Goal: Task Accomplishment & Management: Use online tool/utility

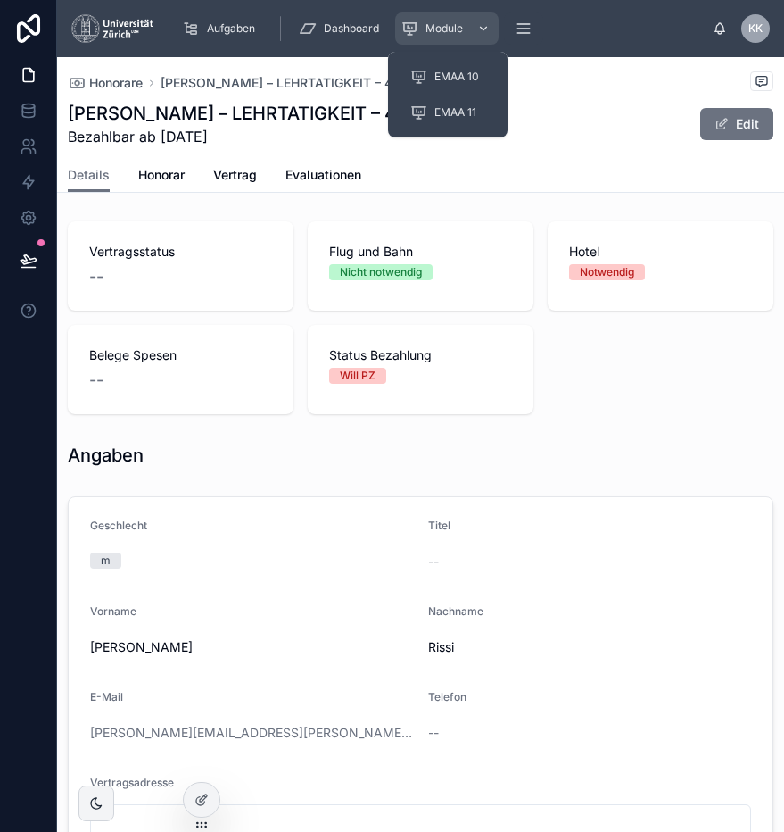
click at [461, 14] on div "Module" at bounding box center [447, 28] width 93 height 29
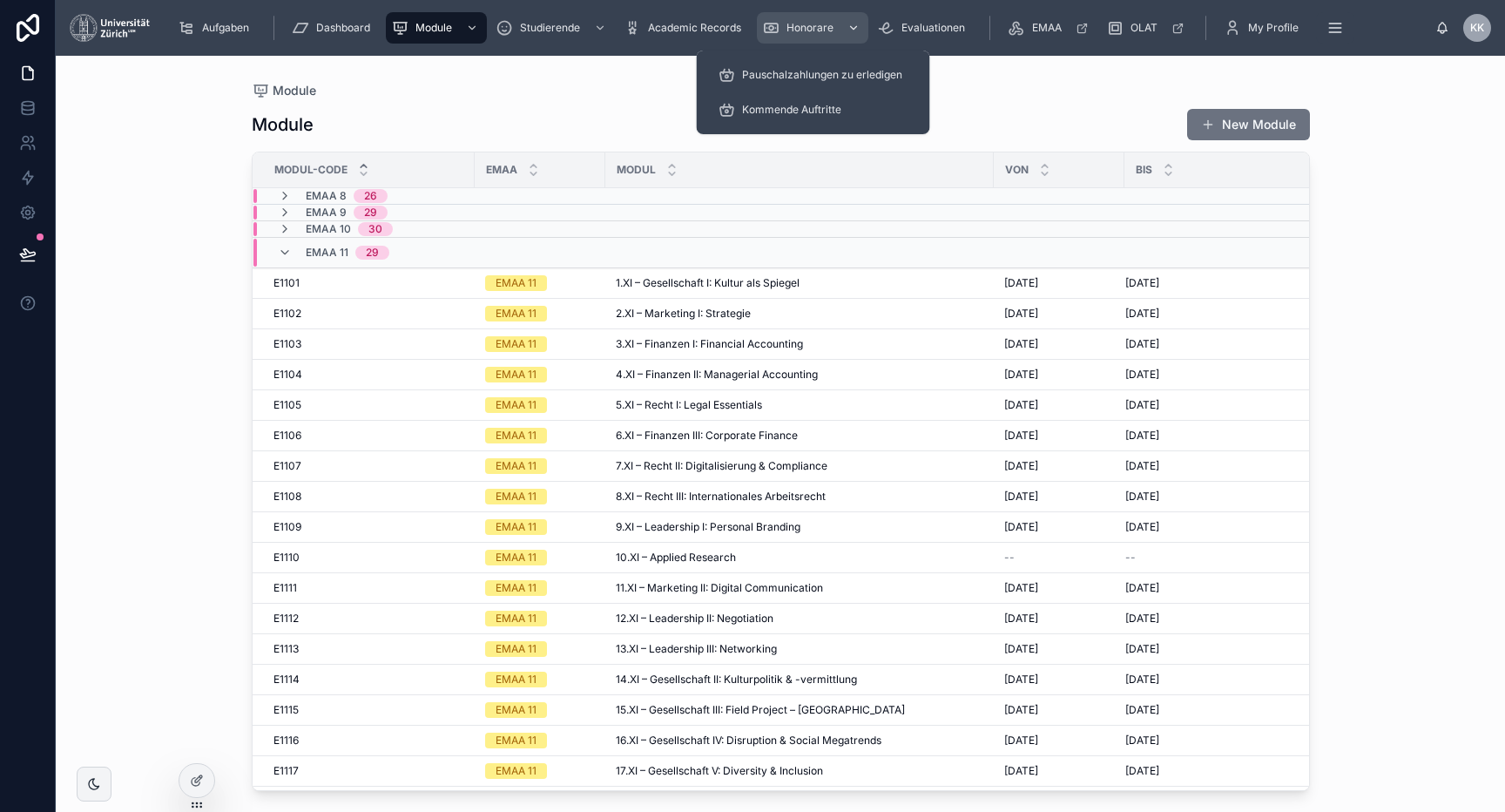
click at [765, 31] on span "Honorare" at bounding box center [810, 27] width 47 height 14
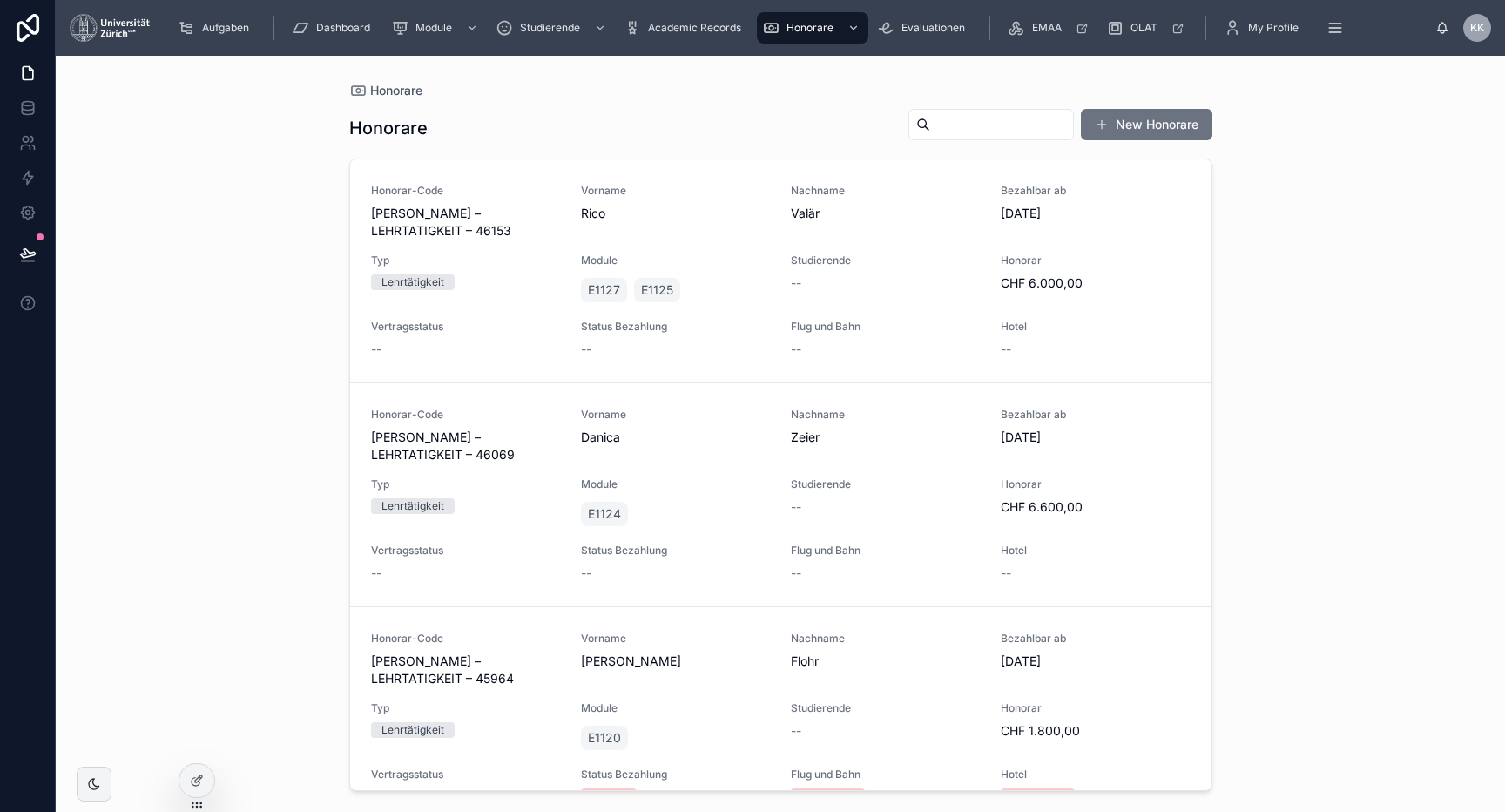
click at [765, 134] on input "text" at bounding box center [1001, 124] width 142 height 24
type input "****"
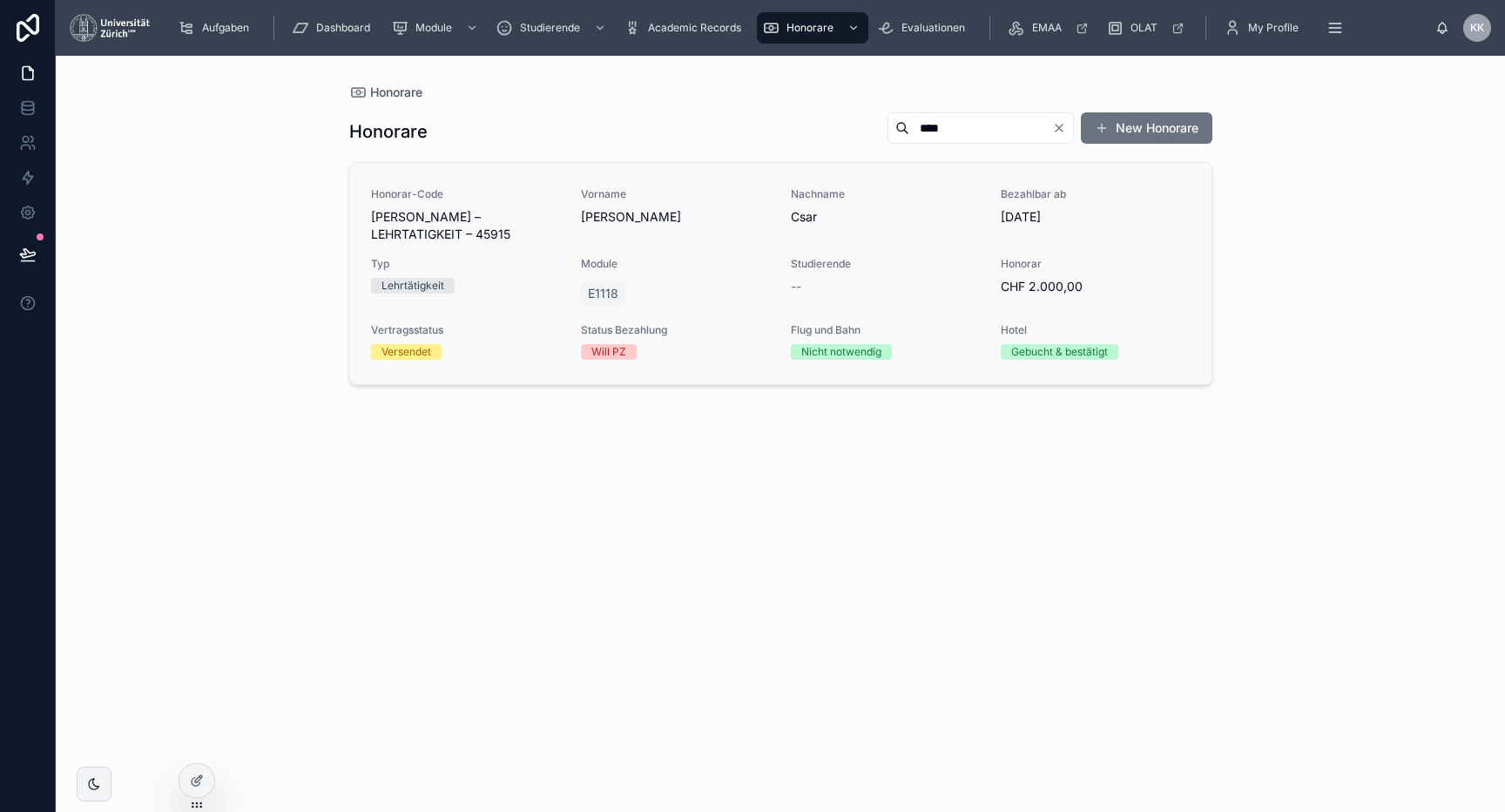
click at [765, 272] on div "Studierende --" at bounding box center [885, 275] width 189 height 38
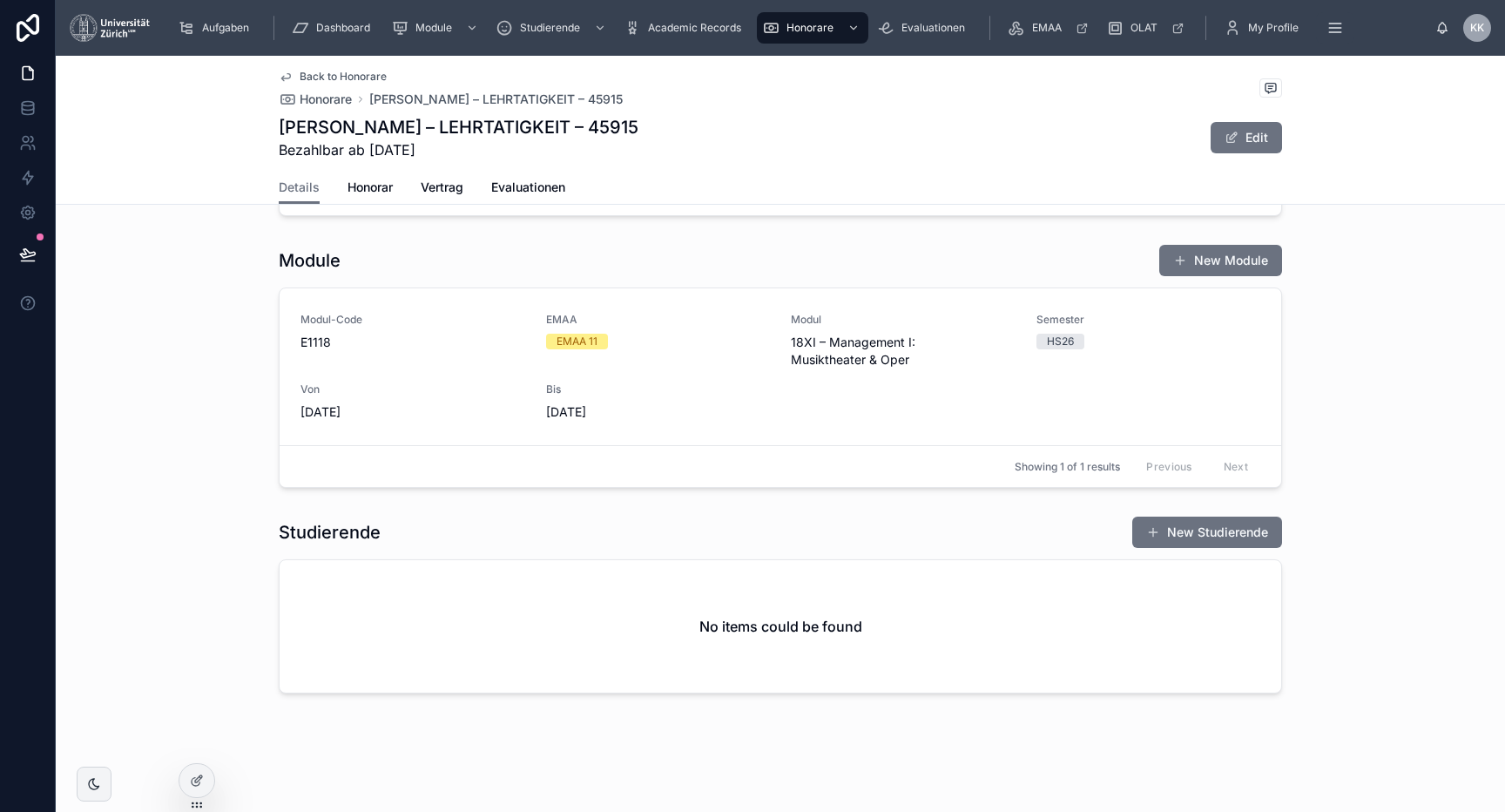
scroll to position [798, 0]
click at [603, 398] on div "Bis 14.9.2025" at bounding box center [659, 401] width 224 height 38
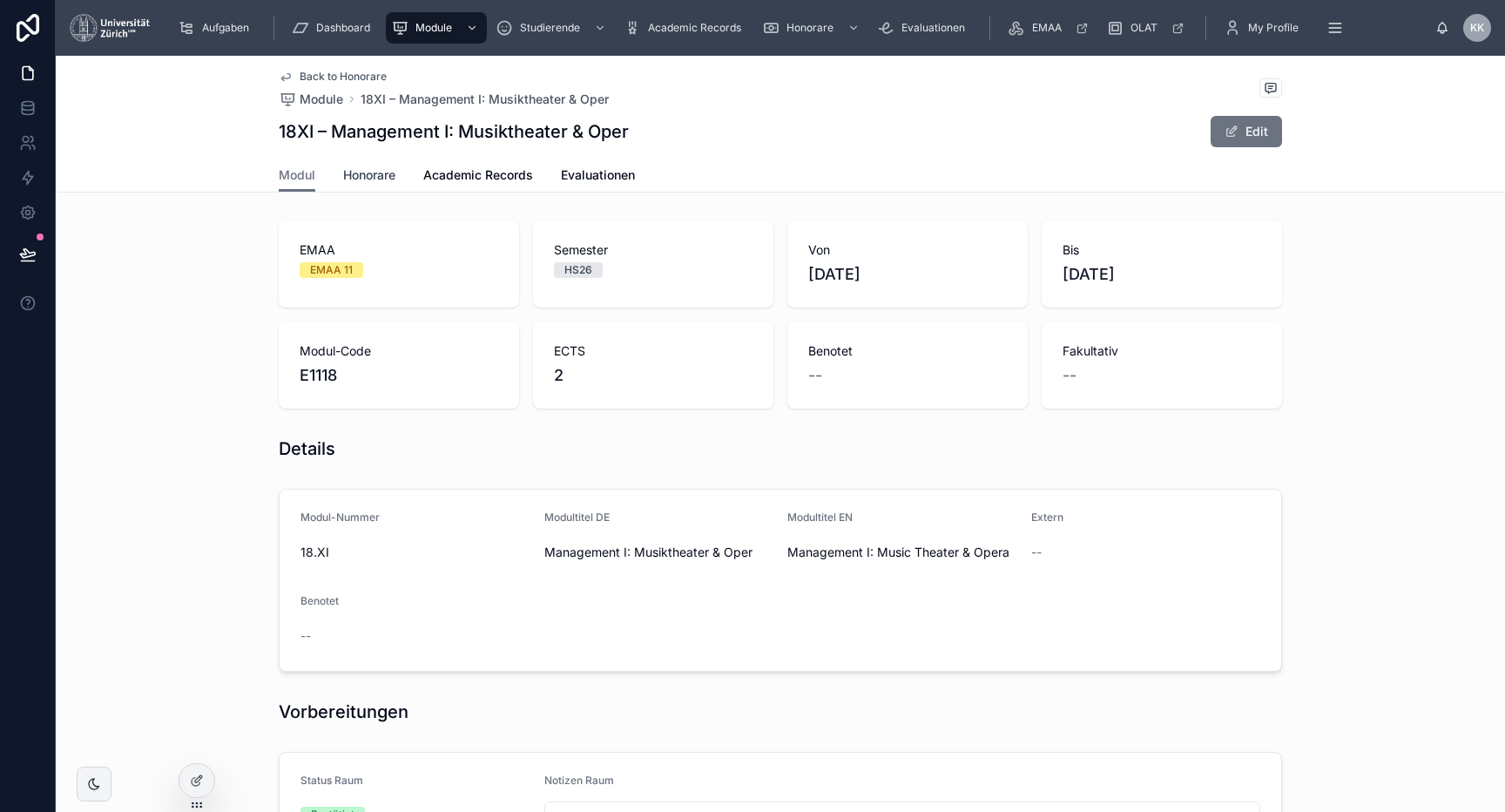
click at [384, 182] on span "Honorare" at bounding box center [370, 175] width 53 height 18
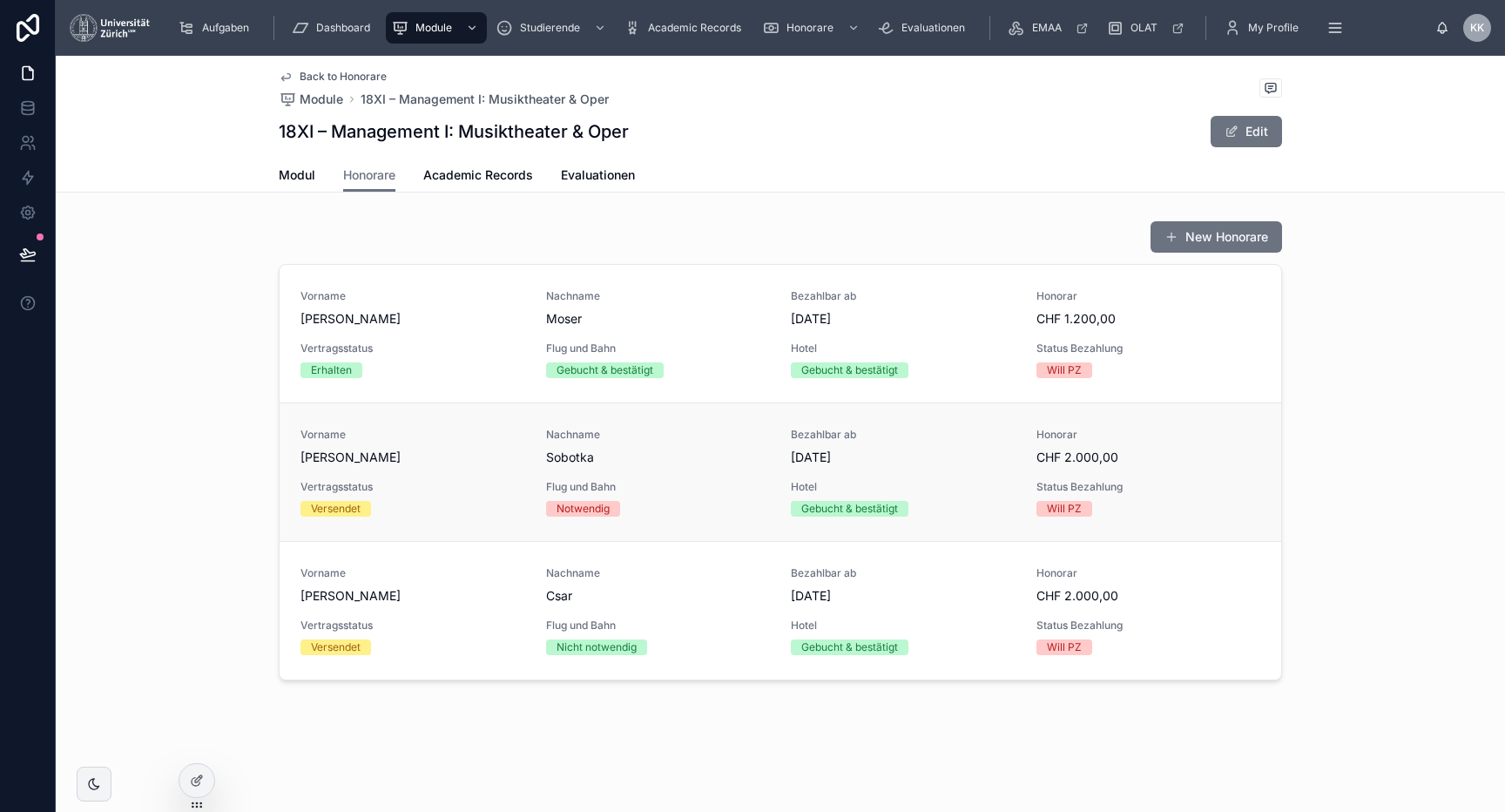
click at [765, 429] on span "Bezahlbar ab" at bounding box center [903, 434] width 224 height 14
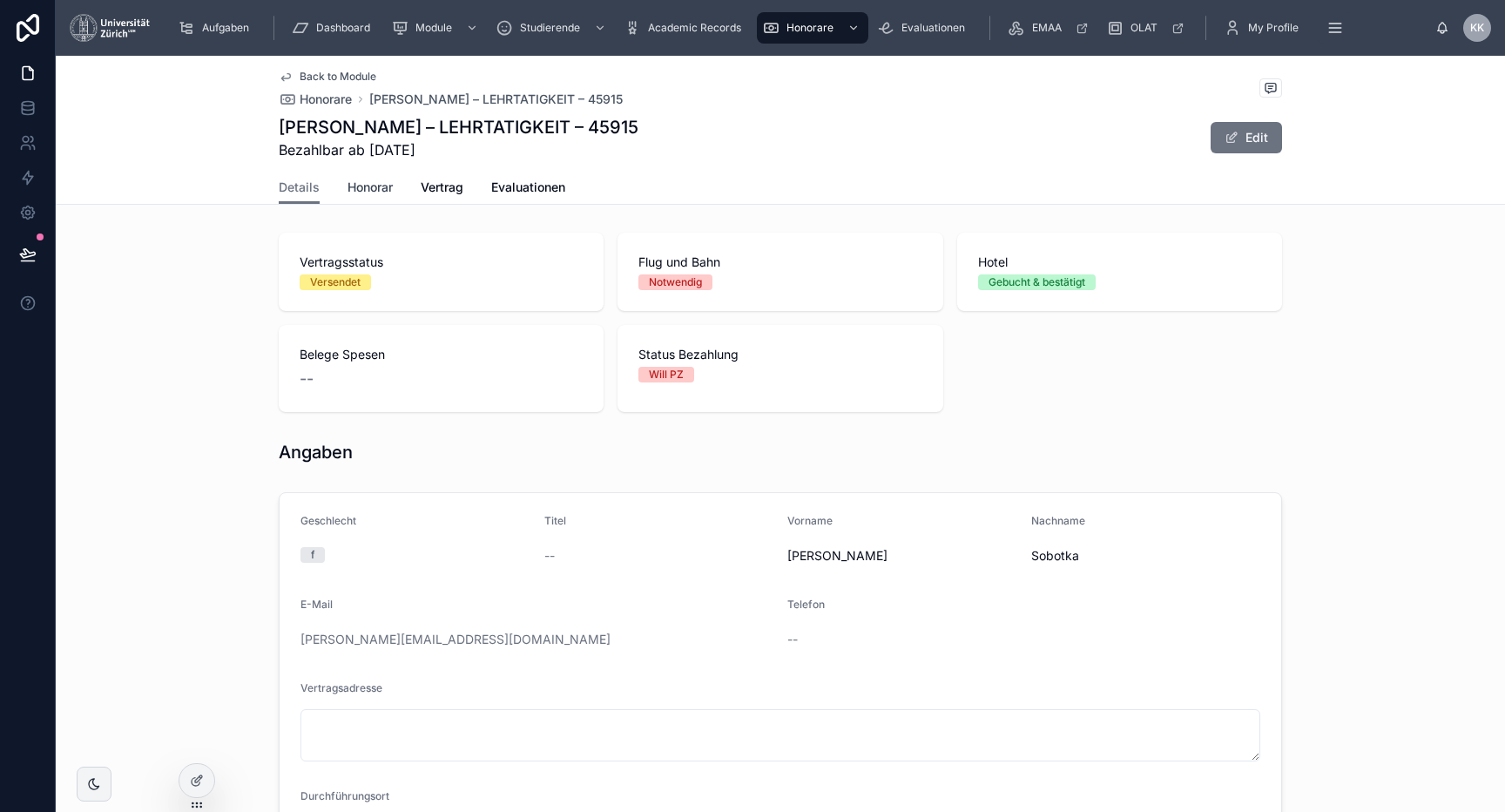
click at [379, 181] on span "Honorar" at bounding box center [370, 187] width 45 height 18
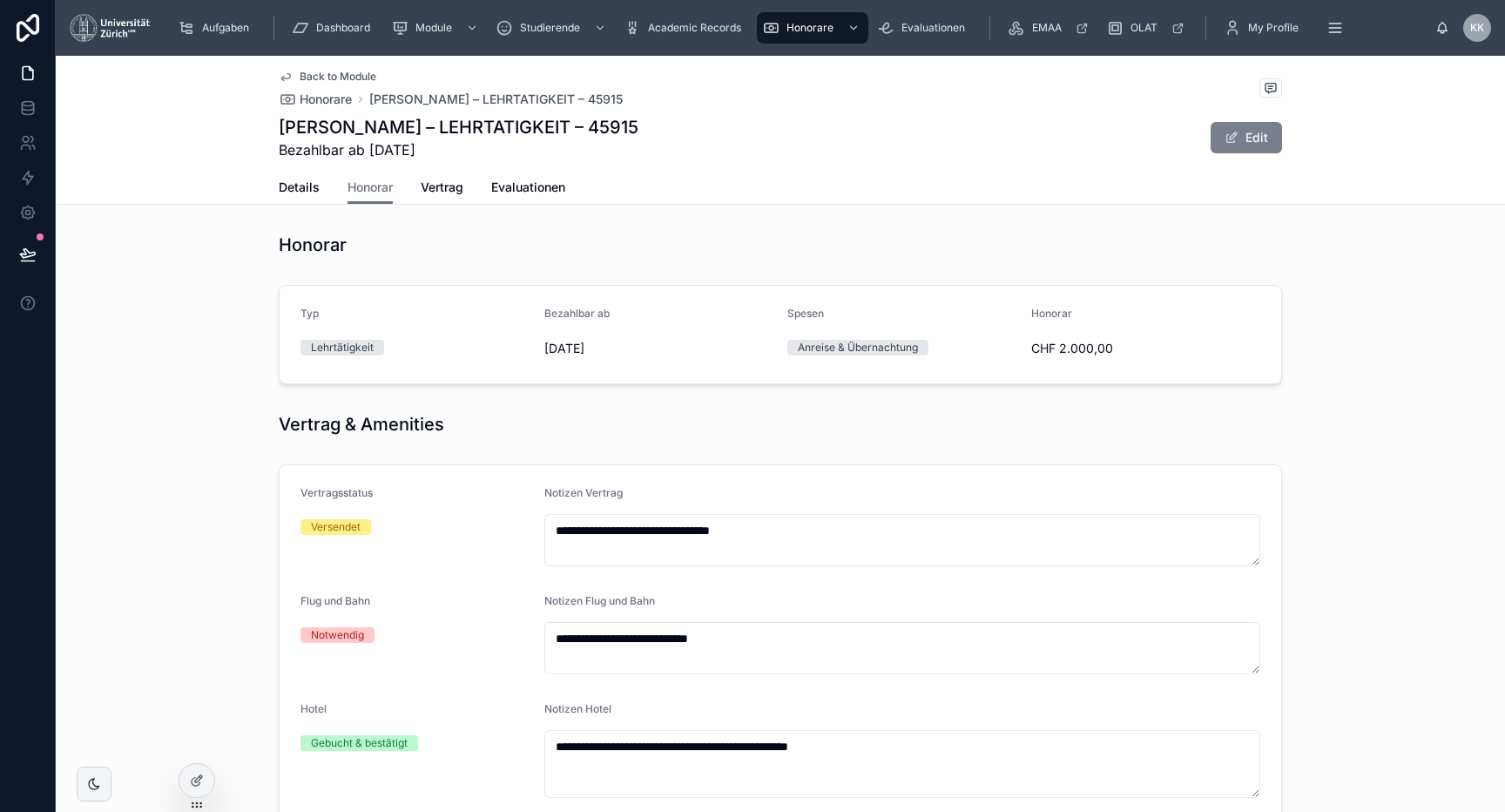
click at [765, 151] on button "Edit" at bounding box center [1245, 138] width 71 height 31
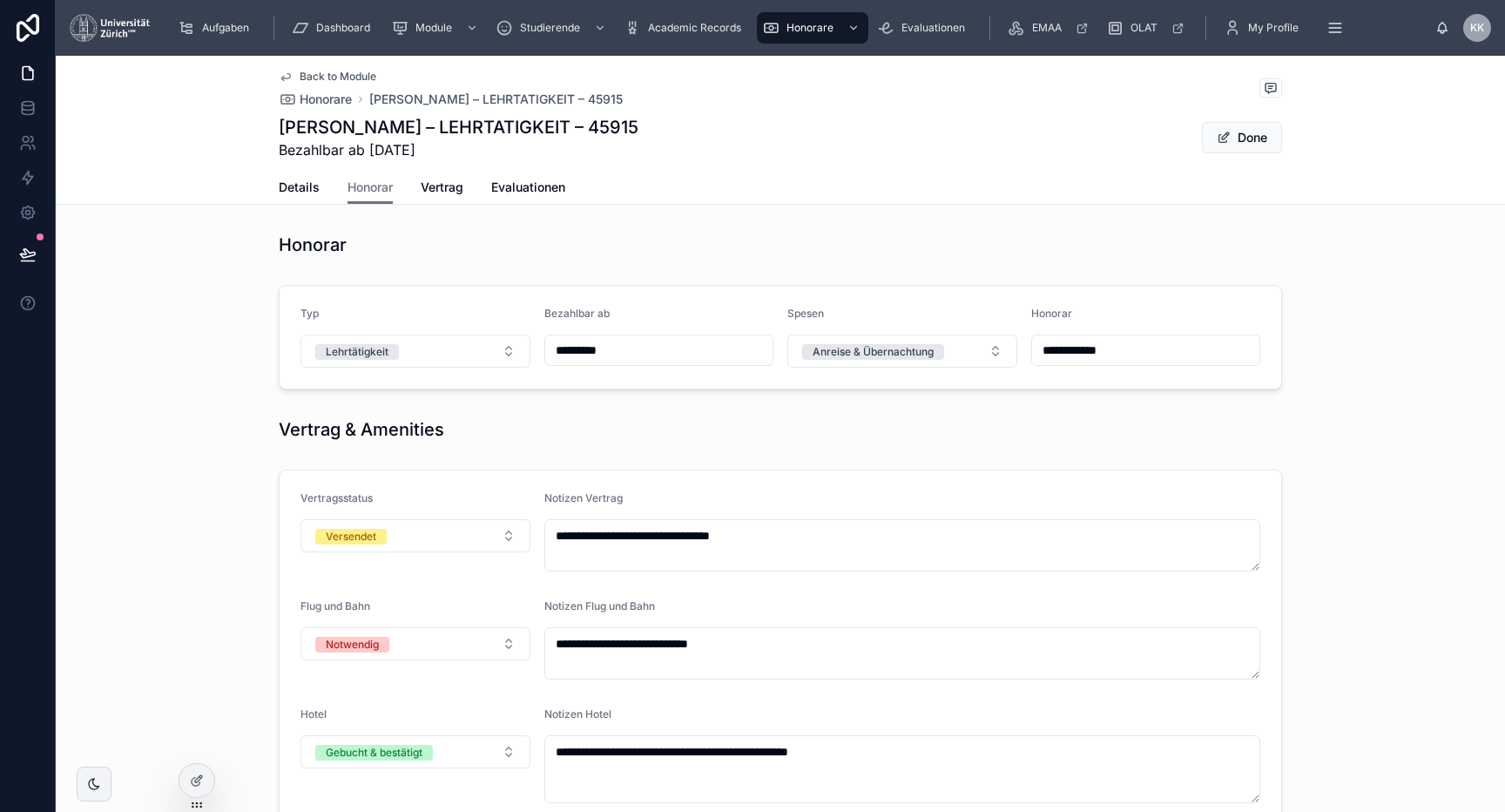
click at [765, 347] on input "**********" at bounding box center [1147, 349] width 228 height 24
type input "**********"
click at [765, 361] on div "**********" at bounding box center [780, 337] width 1449 height 118
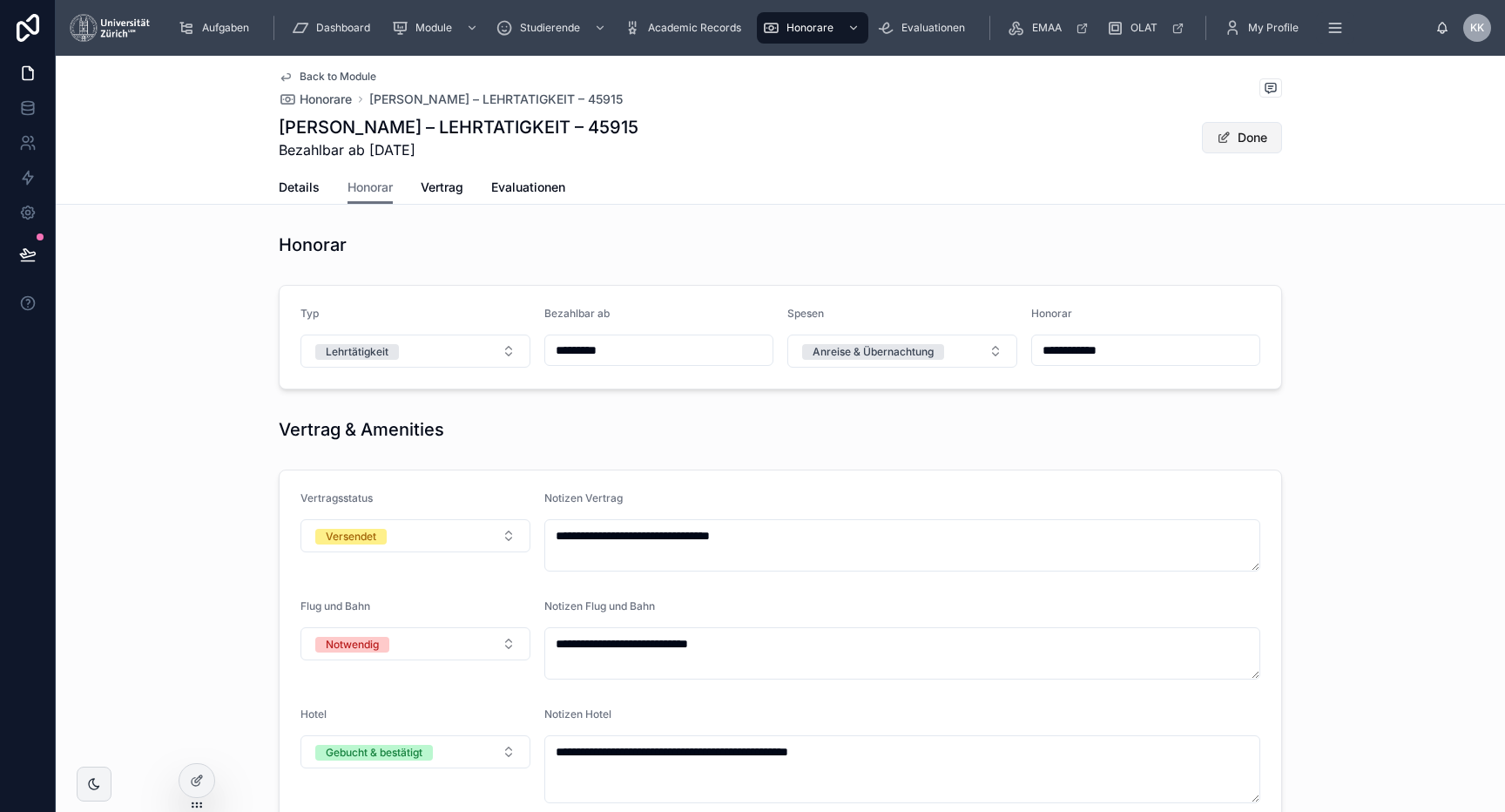
click at [765, 131] on button "Done" at bounding box center [1242, 138] width 80 height 31
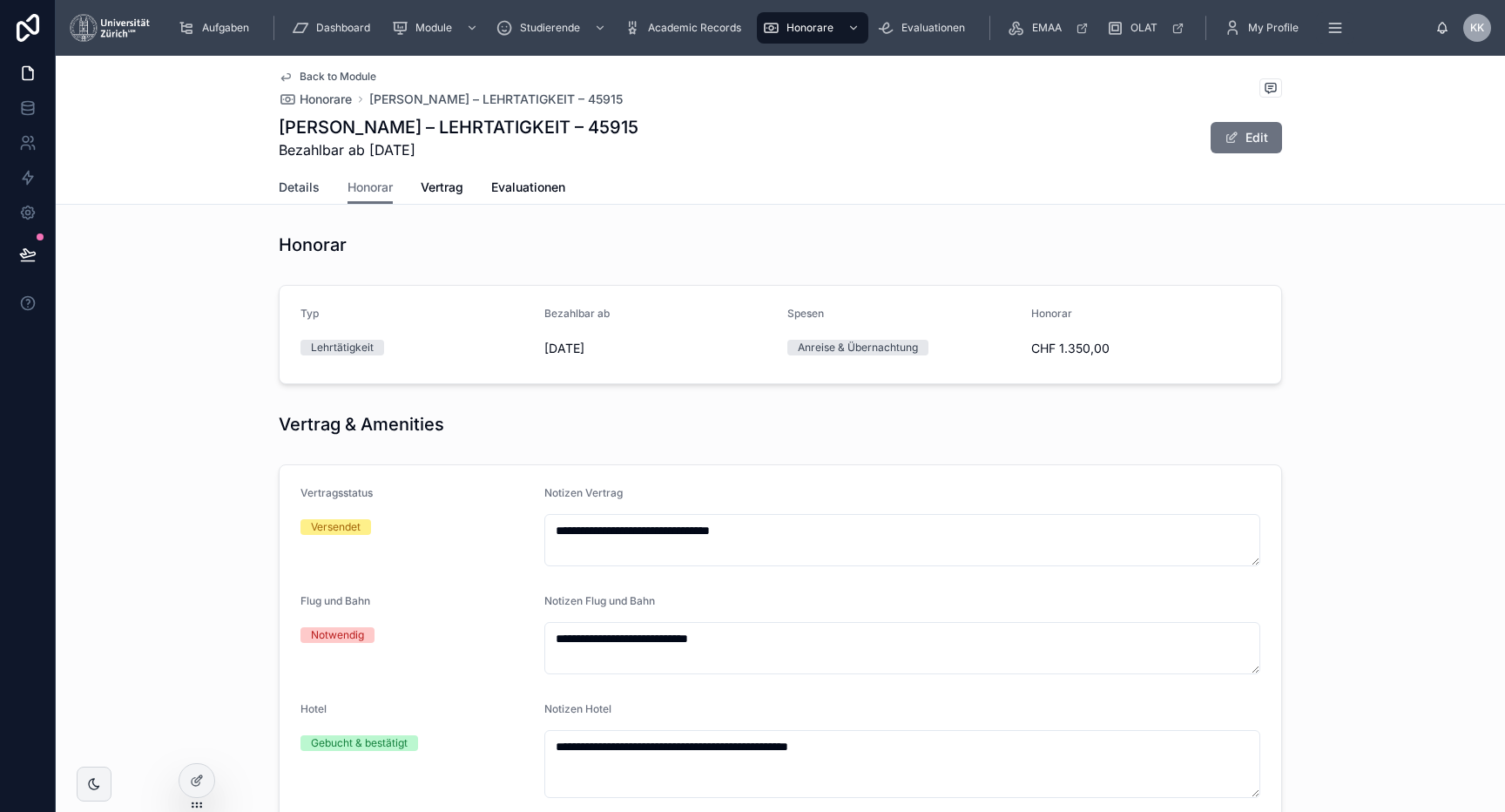
click at [309, 188] on span "Details" at bounding box center [300, 187] width 41 height 18
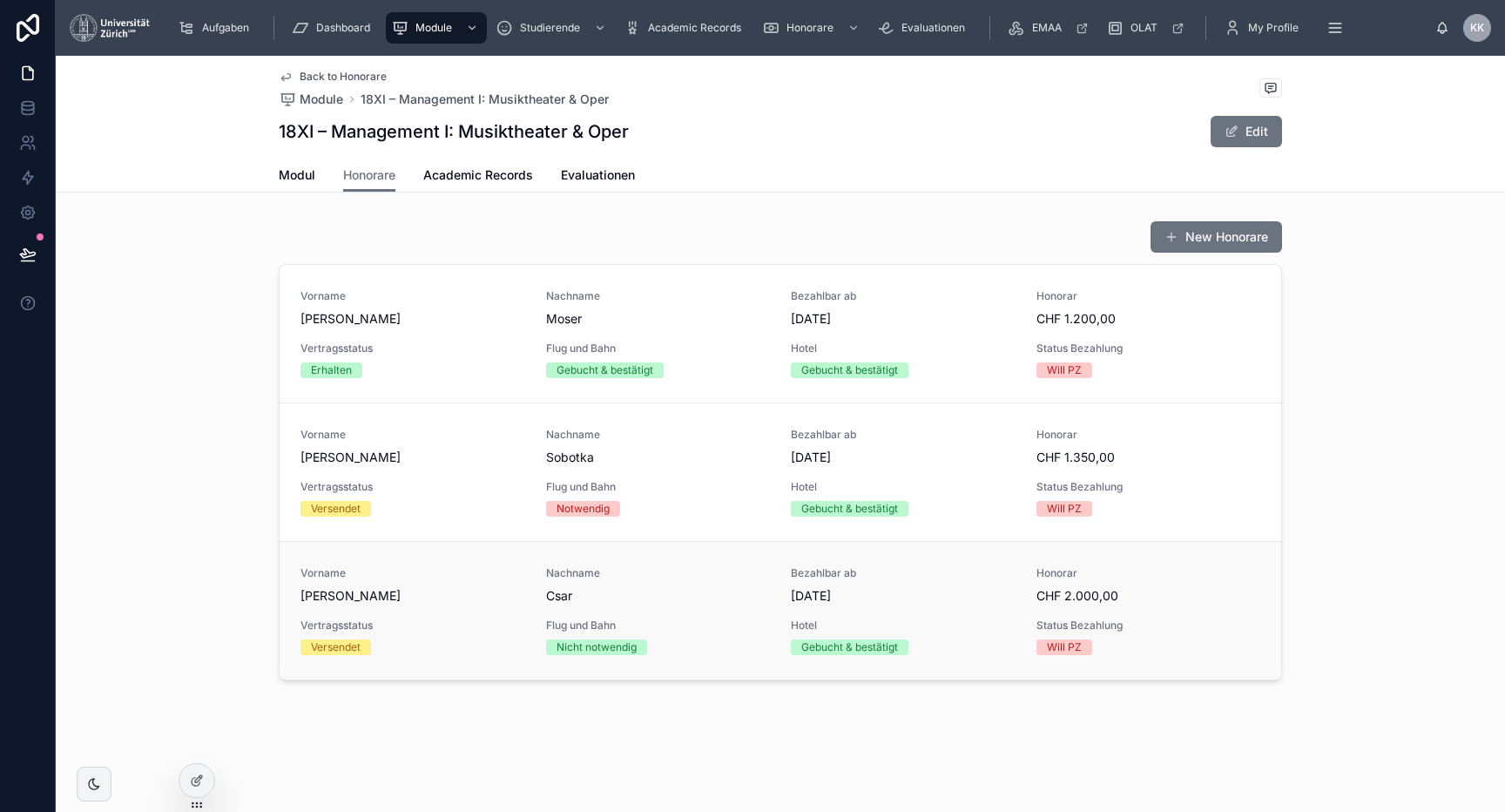
click at [765, 656] on link "Vorname Michael Nachname Csar Bezahlbar ab 15.9.2025 Honorar CHF 2.000,00 Vertr…" at bounding box center [780, 610] width 1001 height 139
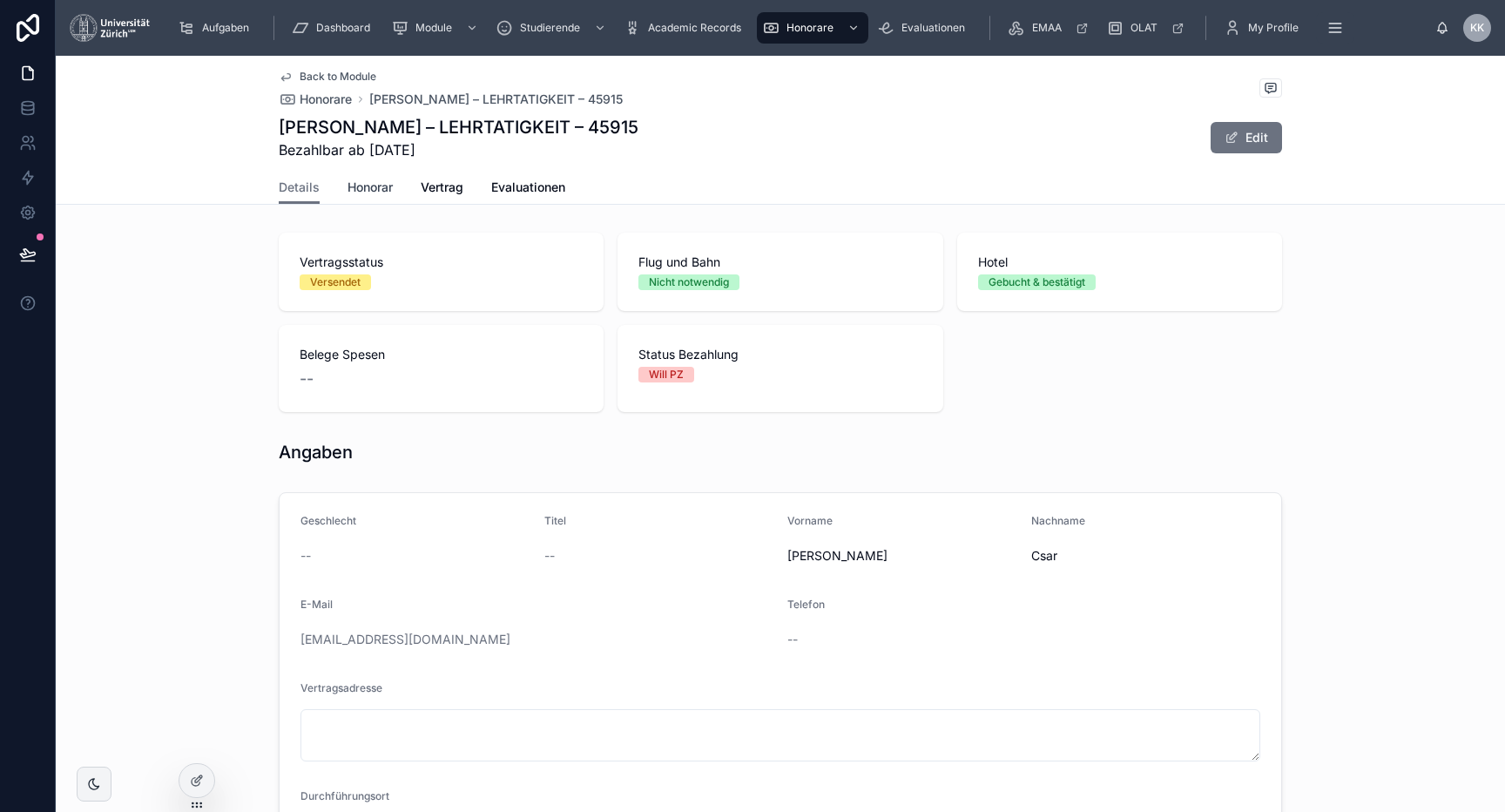
click at [385, 195] on span "Honorar" at bounding box center [370, 187] width 45 height 18
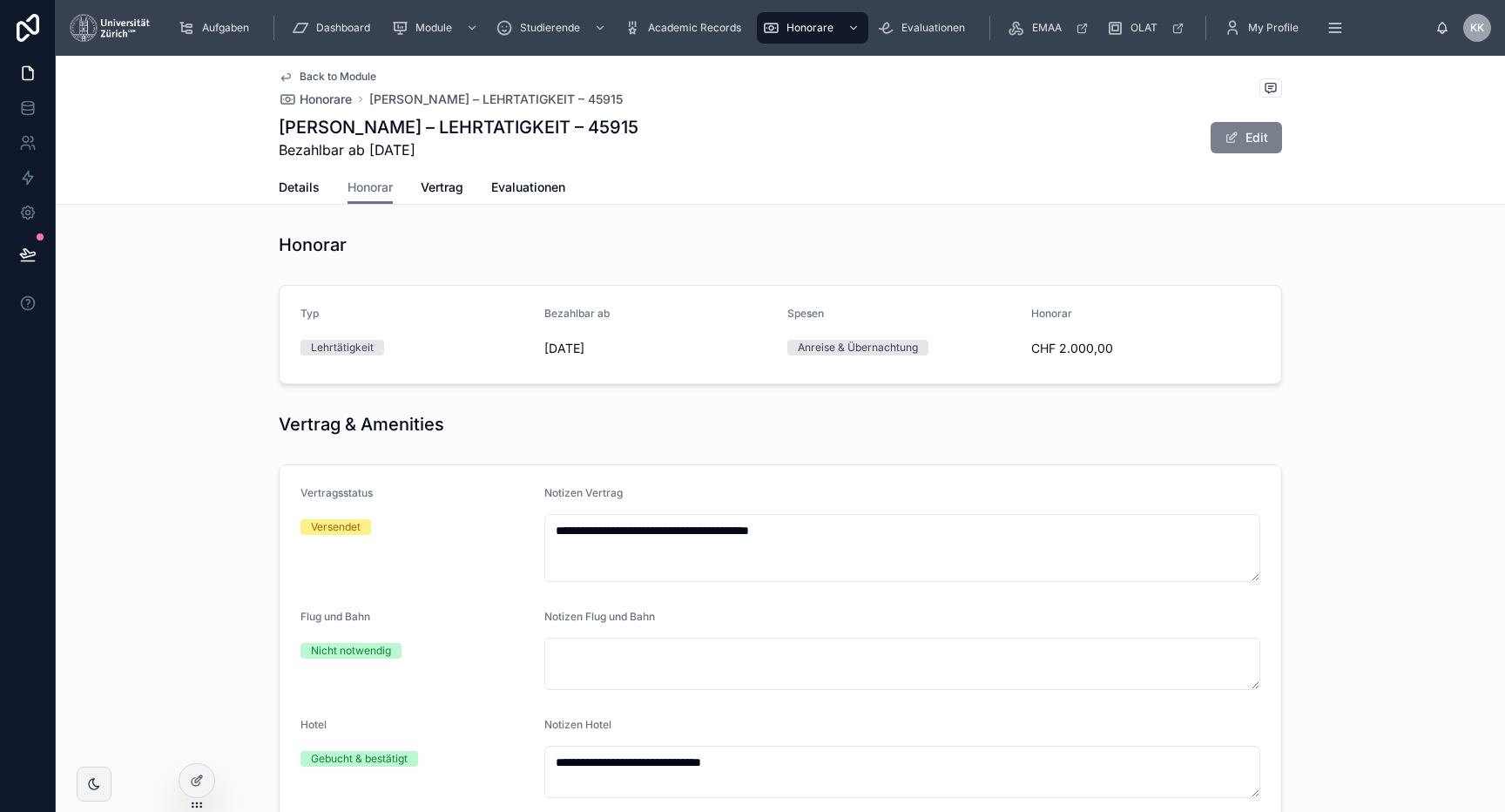
click at [765, 145] on button "Edit" at bounding box center [1245, 138] width 71 height 31
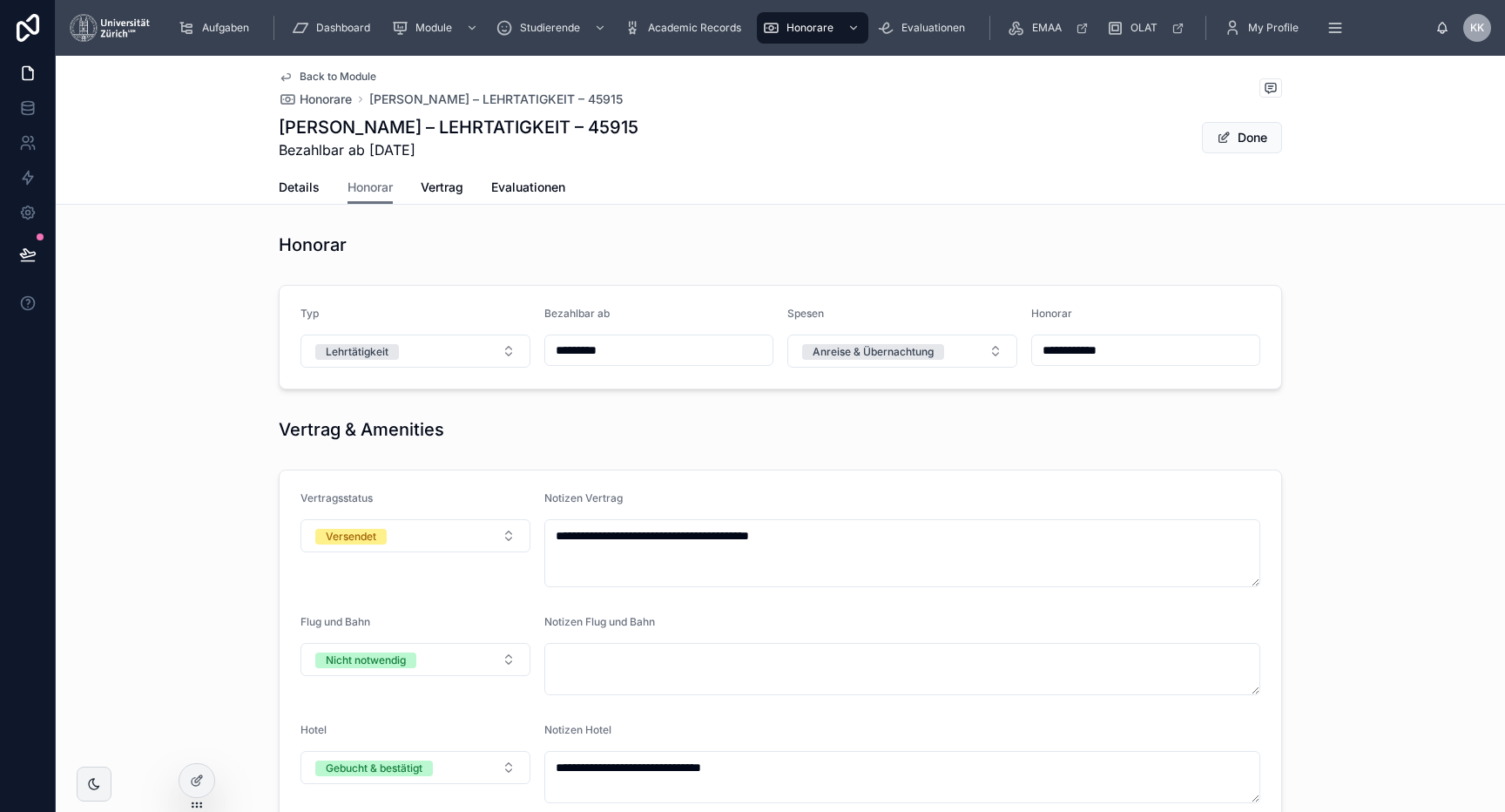
click at [765, 343] on input "**********" at bounding box center [1147, 349] width 228 height 24
type input "**********"
click at [765, 298] on form "**********" at bounding box center [780, 337] width 1001 height 102
click at [765, 140] on button "Done" at bounding box center [1242, 138] width 80 height 31
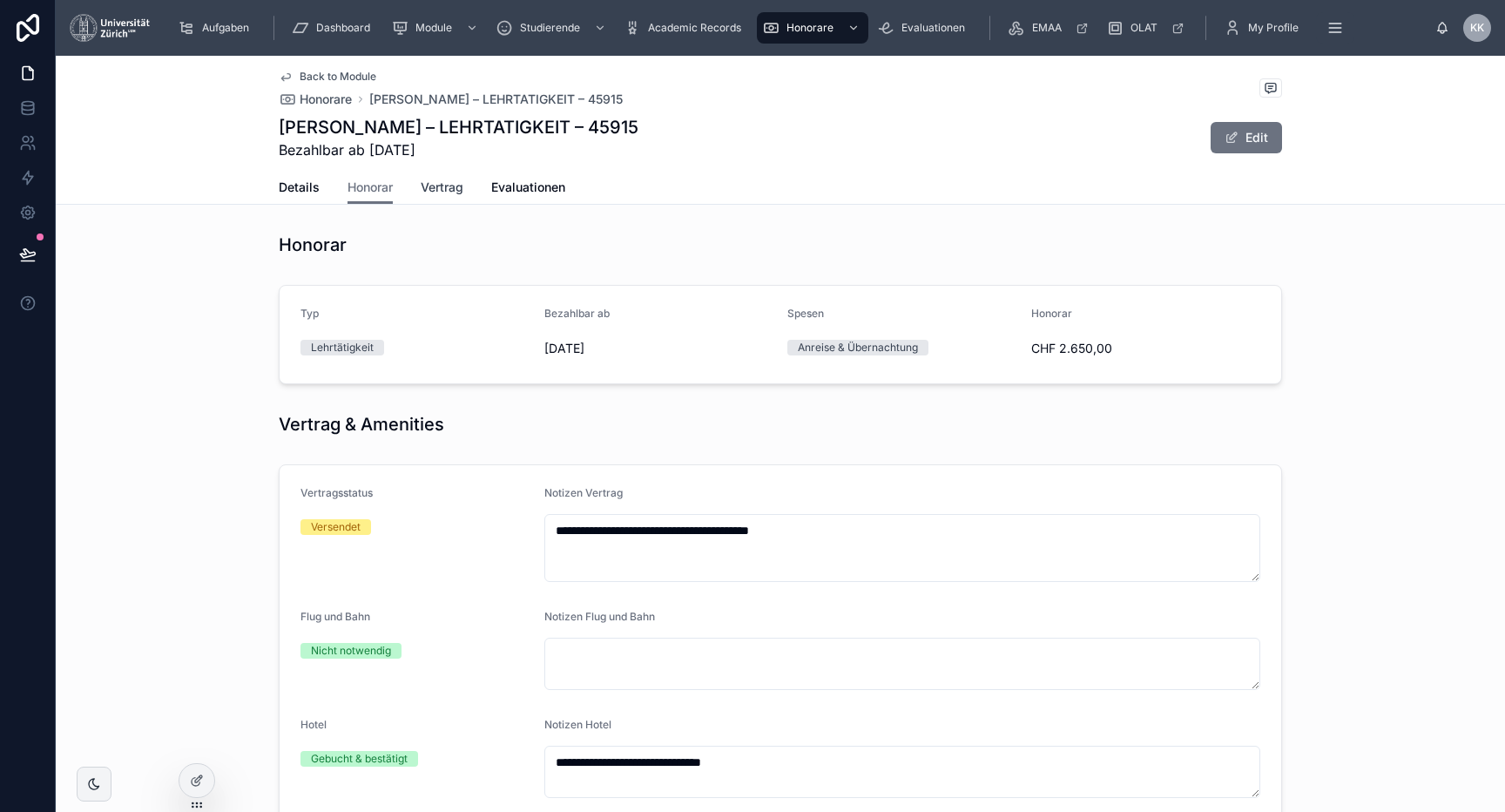
click at [461, 188] on span "Vertrag" at bounding box center [442, 187] width 43 height 18
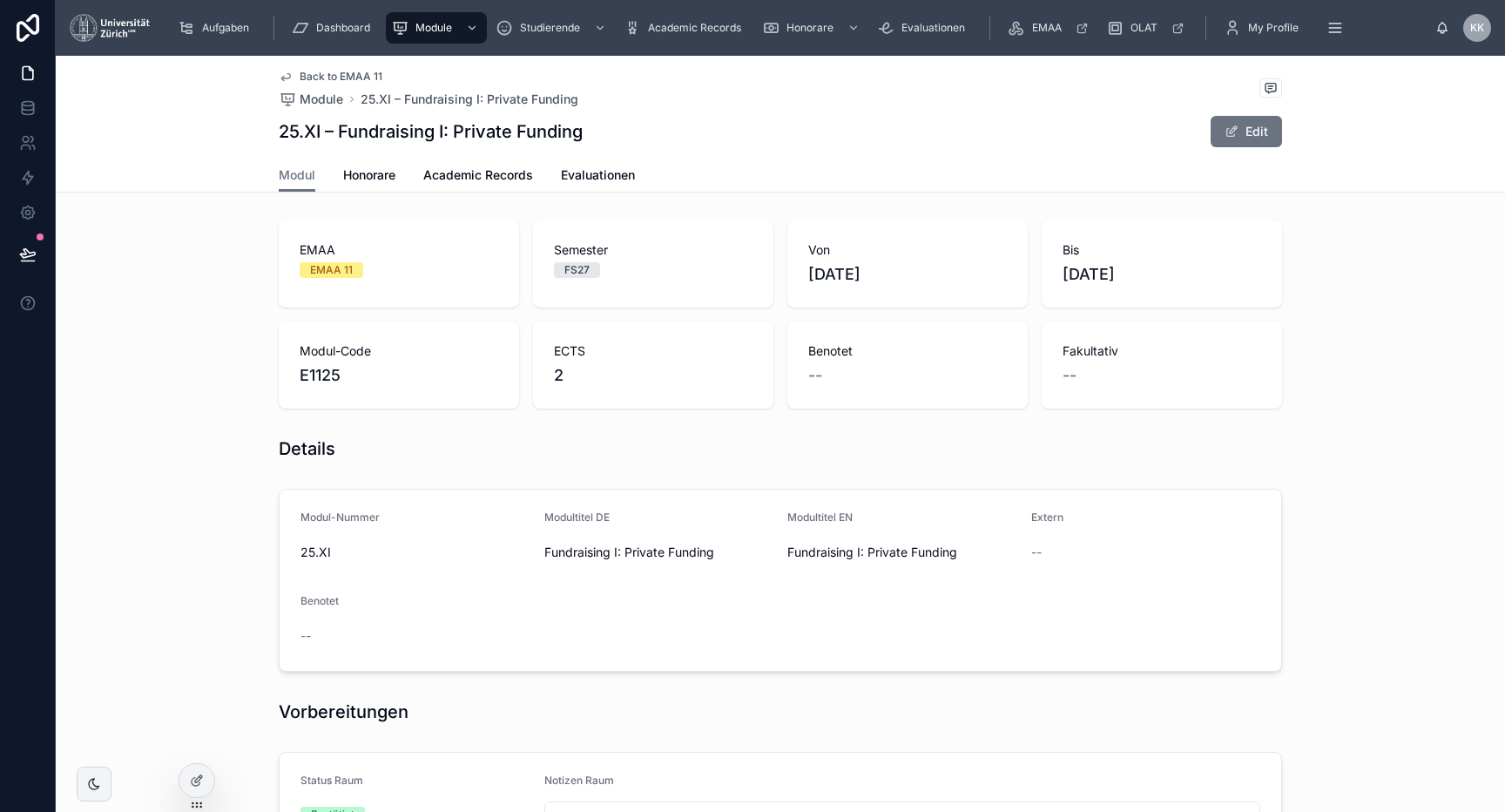
scroll to position [253, 0]
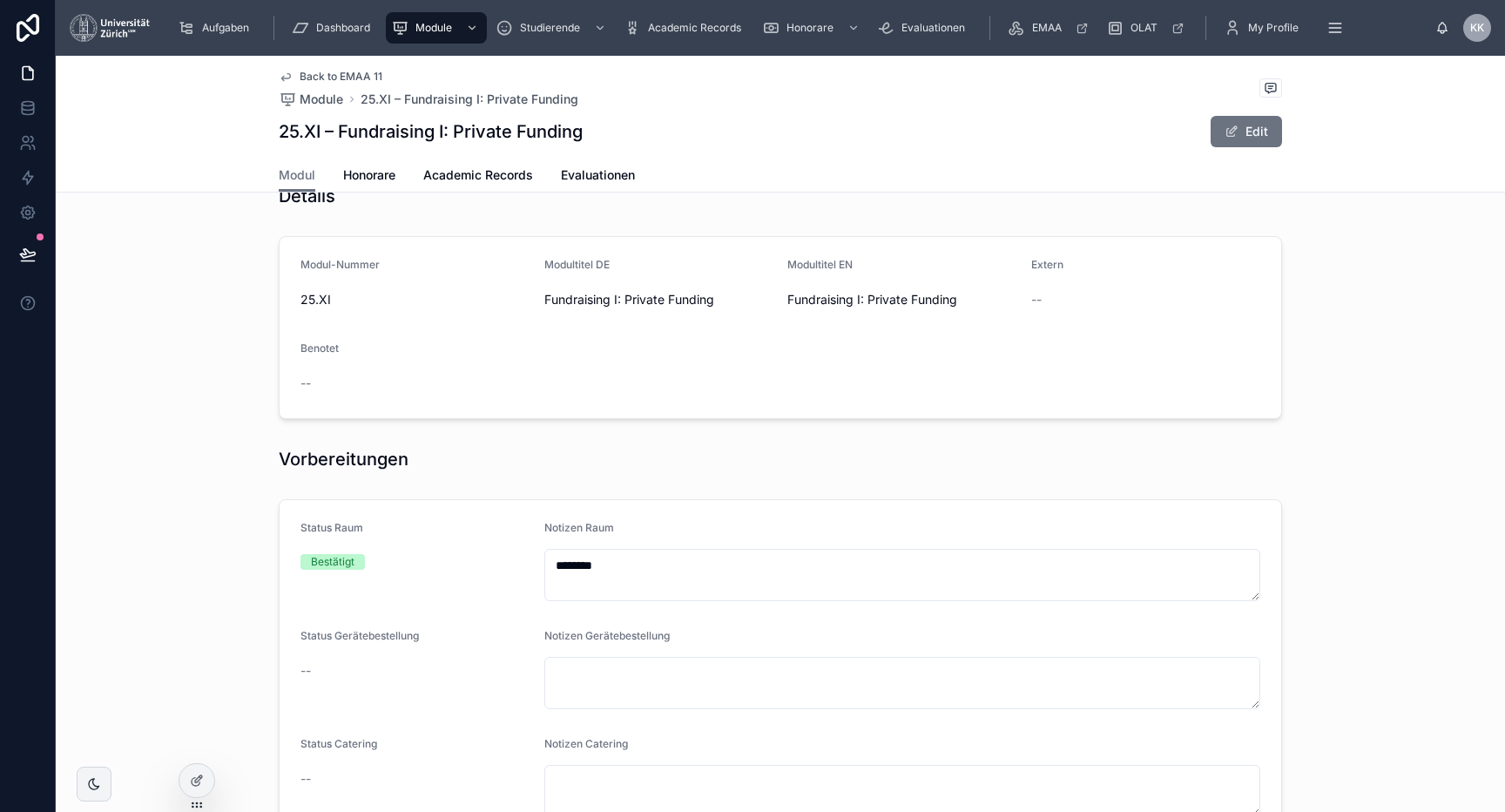
click at [1504, 212] on div "Details" at bounding box center [780, 195] width 1449 height 38
click at [814, 36] on div "Honorare" at bounding box center [813, 27] width 102 height 28
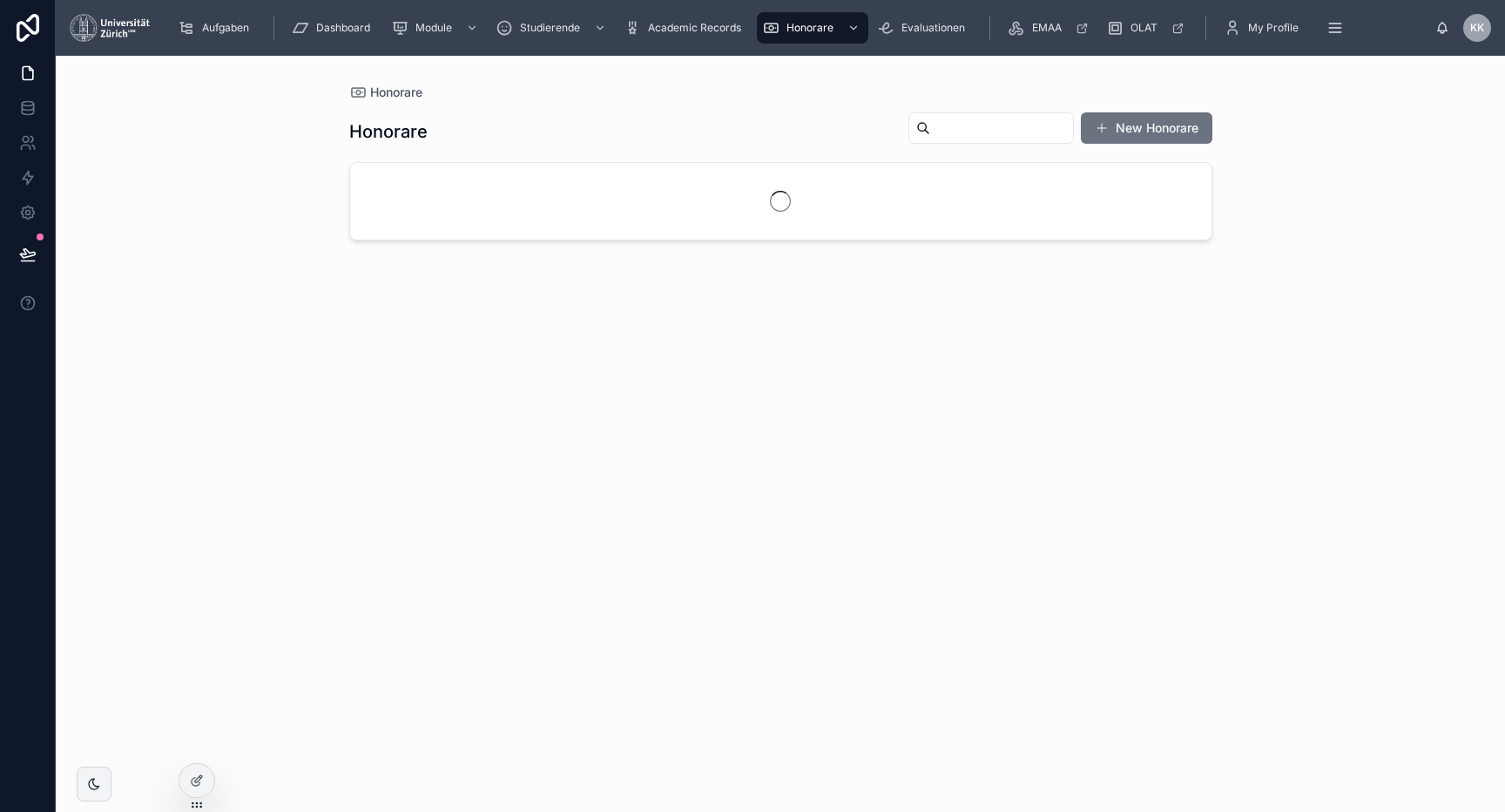
click at [971, 106] on div "Honorare New Honorare" at bounding box center [781, 446] width 863 height 690
click at [971, 117] on input "text" at bounding box center [1001, 128] width 142 height 24
type input "****"
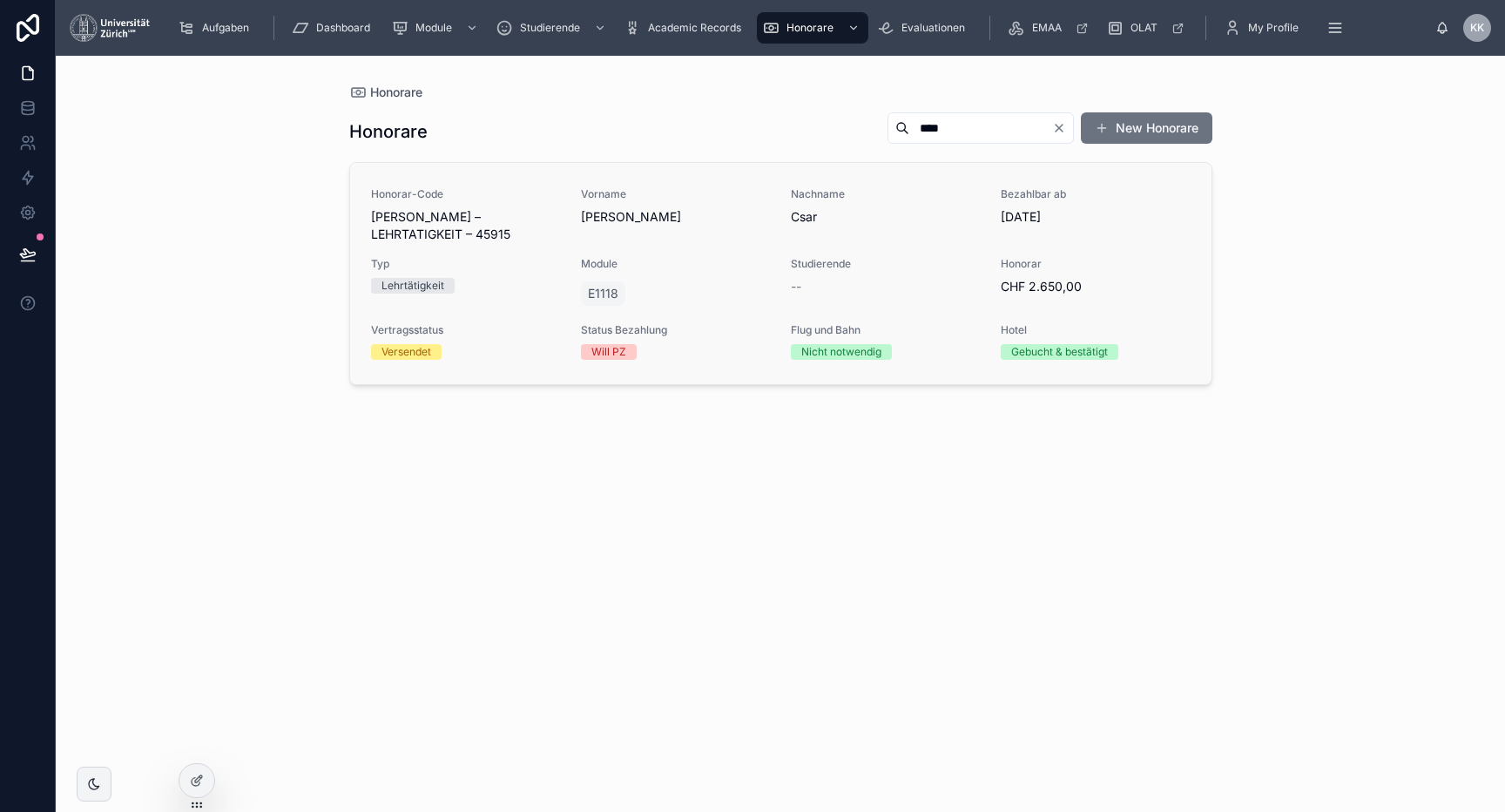
click at [933, 262] on span "Studierende" at bounding box center [885, 264] width 189 height 14
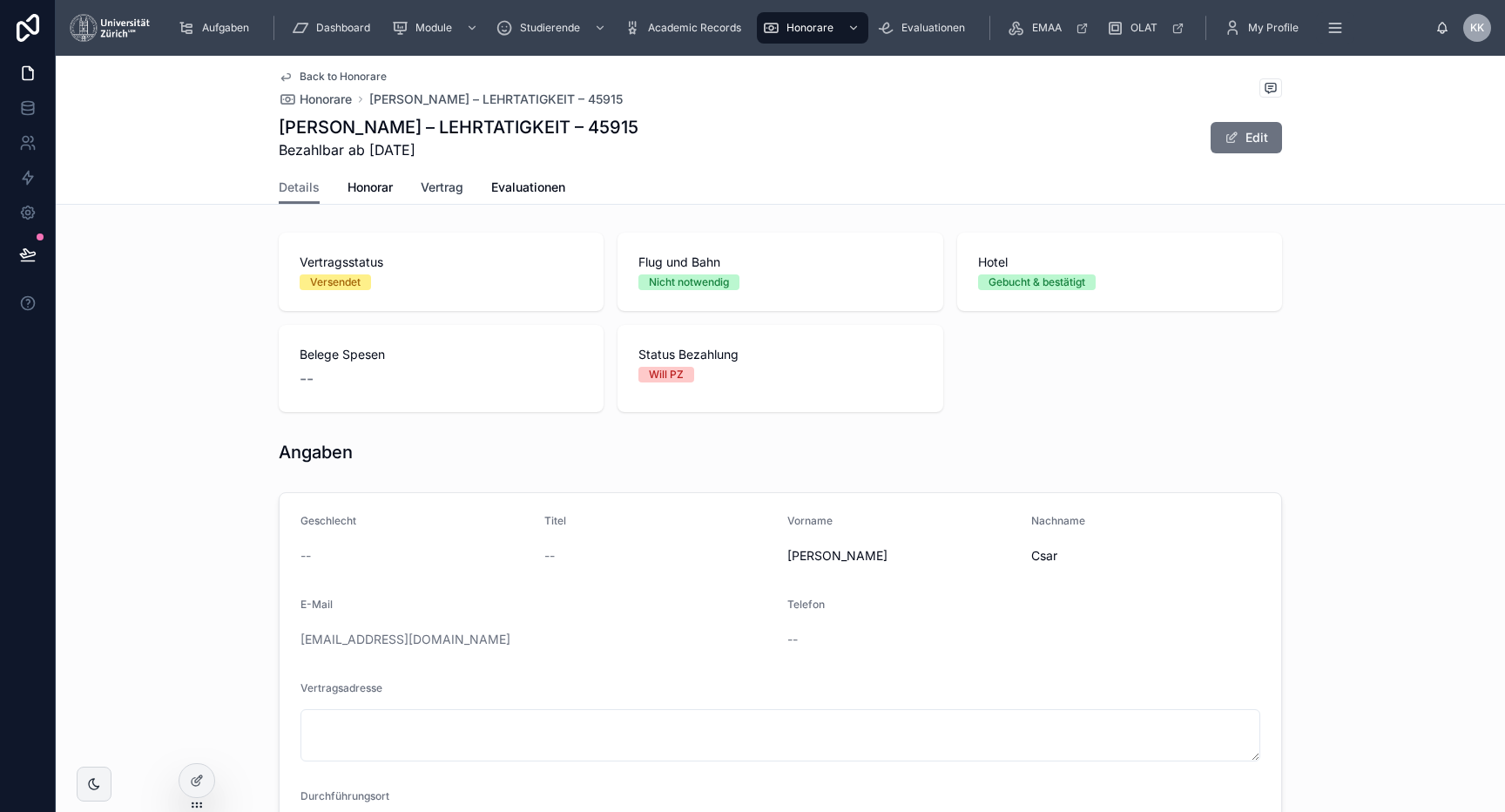
click at [448, 194] on span "Vertrag" at bounding box center [442, 187] width 43 height 18
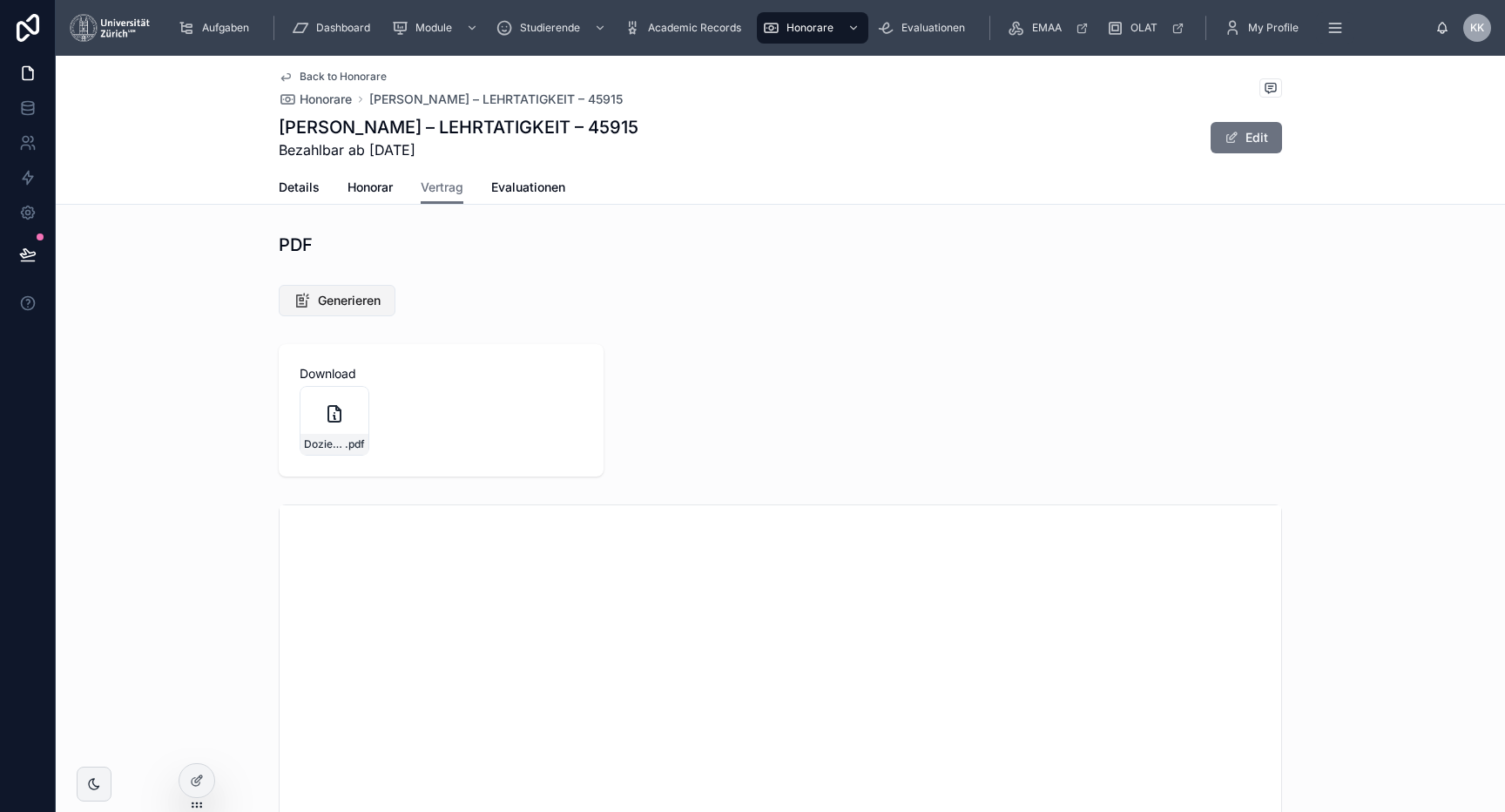
click at [353, 304] on span "Generieren" at bounding box center [349, 301] width 62 height 18
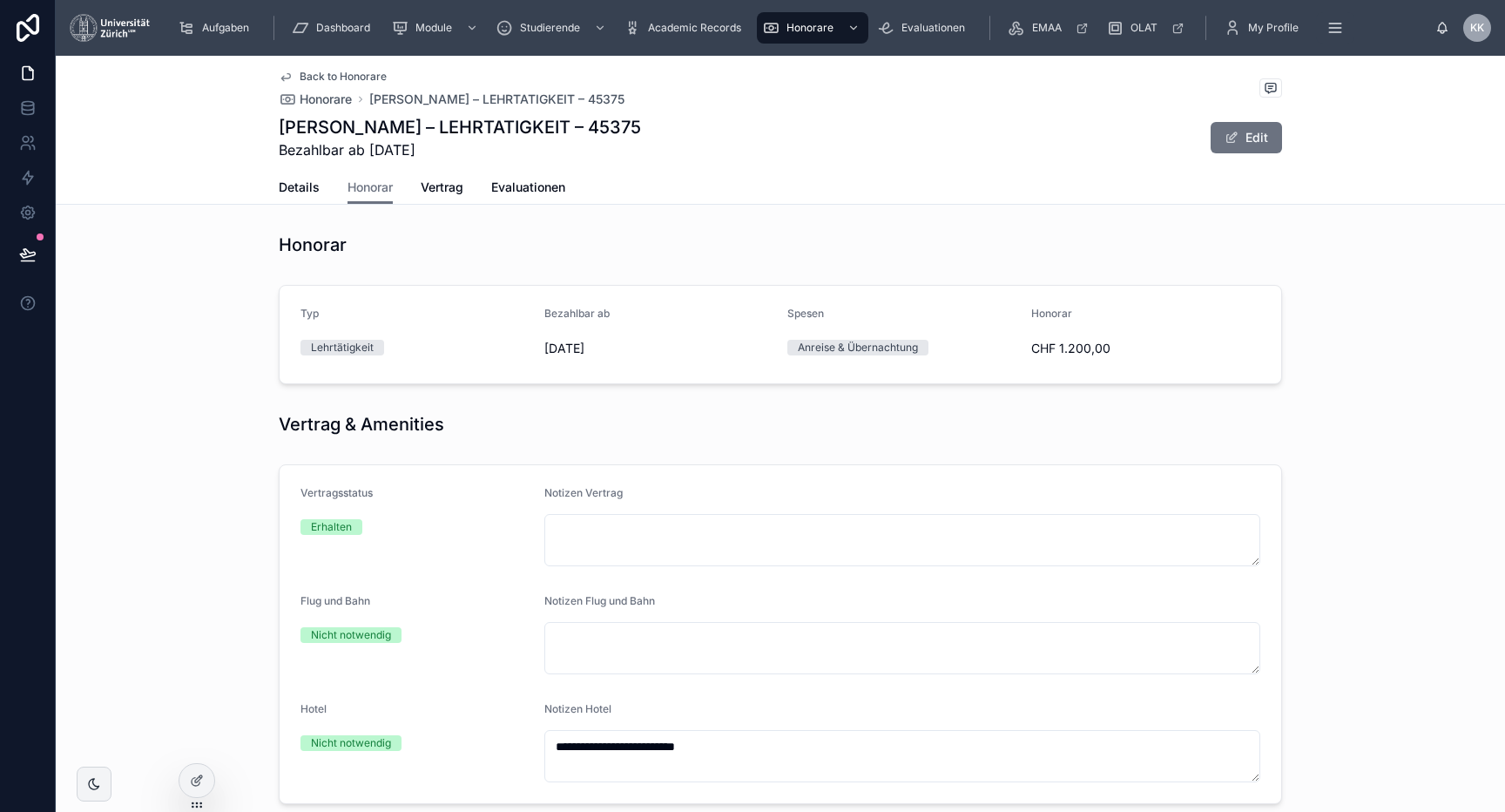
scroll to position [658, 0]
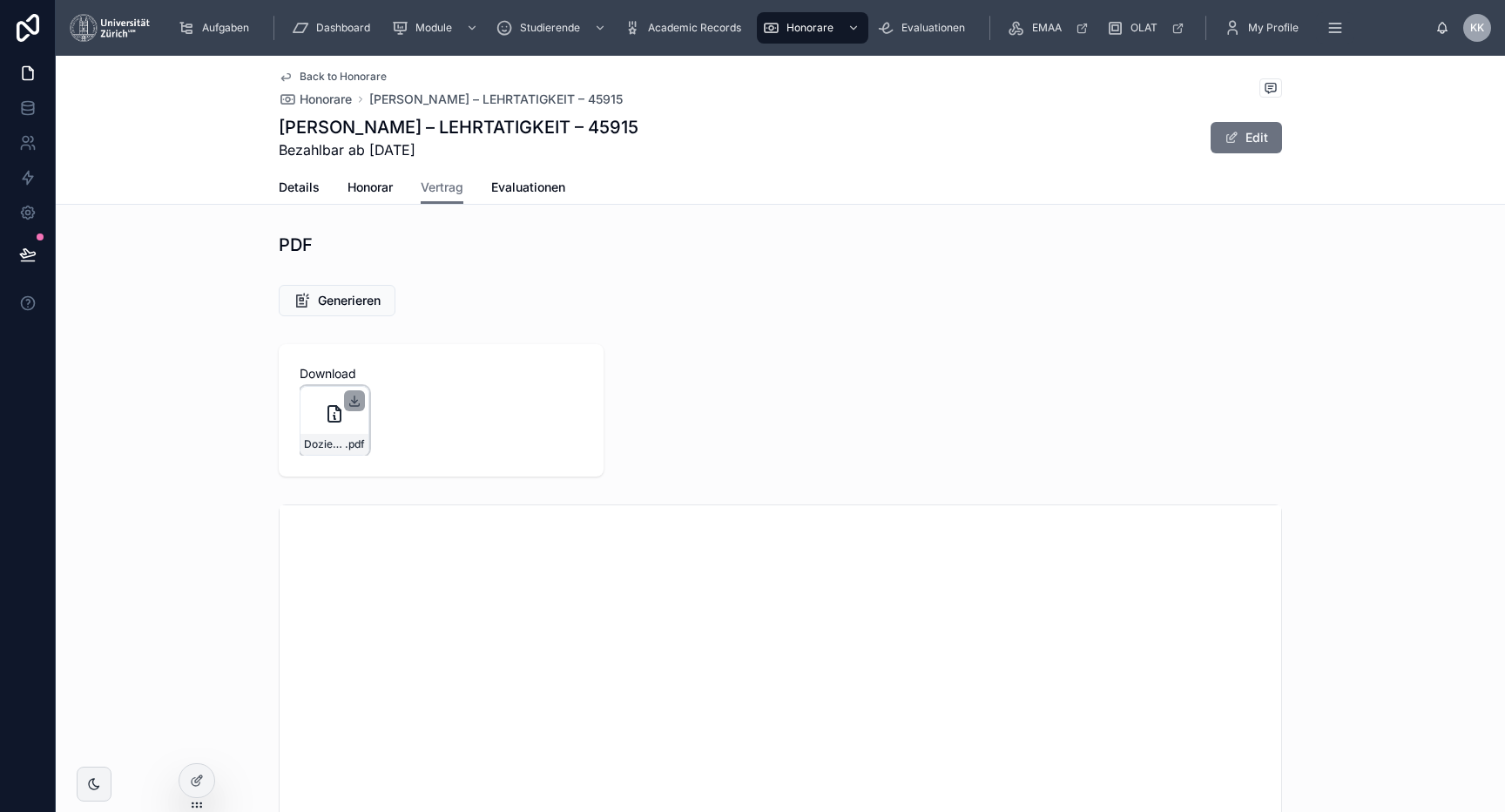
click at [359, 401] on icon at bounding box center [354, 400] width 14 height 14
click at [284, 182] on span "Details" at bounding box center [300, 187] width 41 height 18
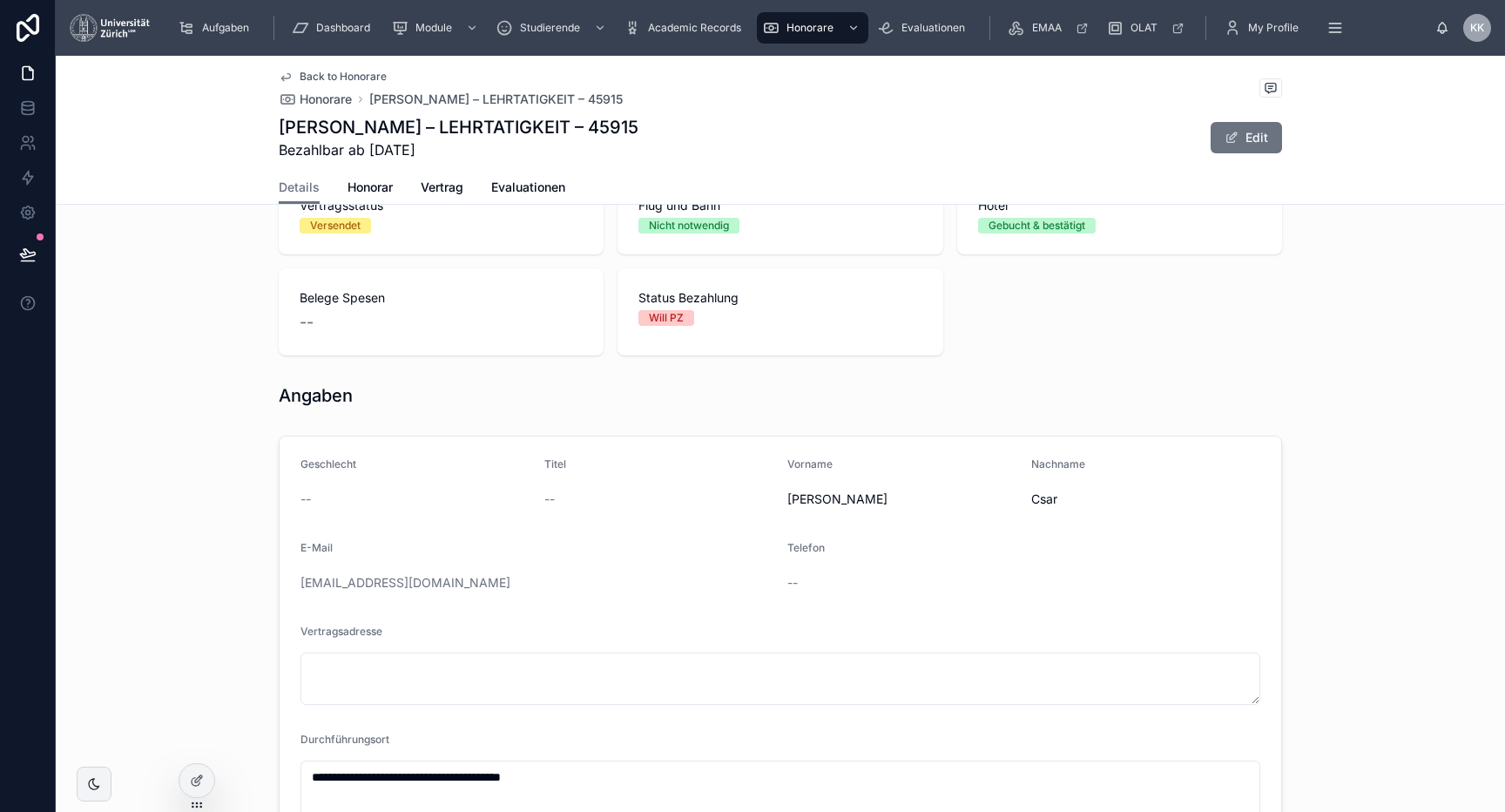
scroll to position [76, 0]
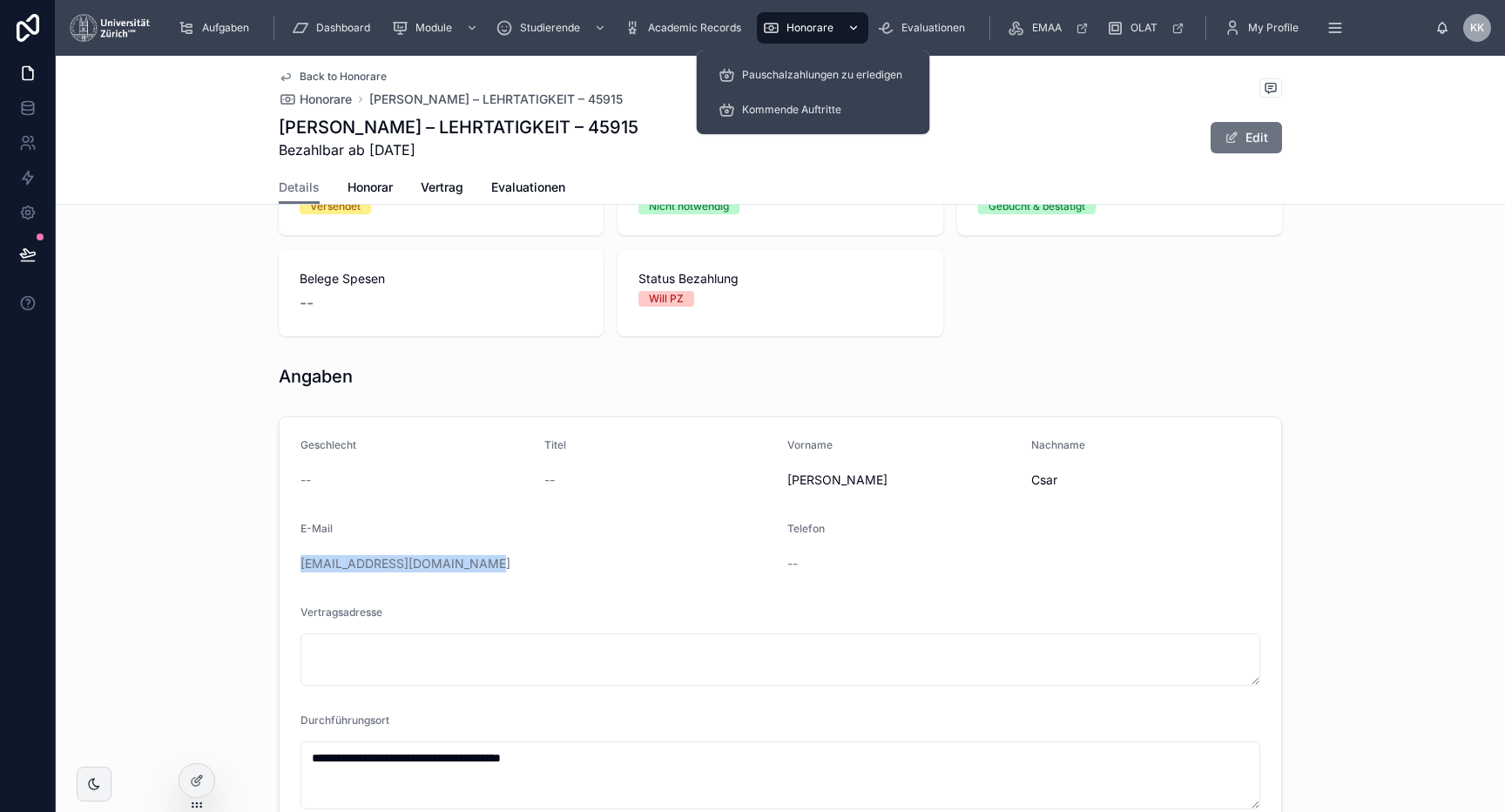
click at [823, 29] on span "Honorare" at bounding box center [810, 27] width 47 height 14
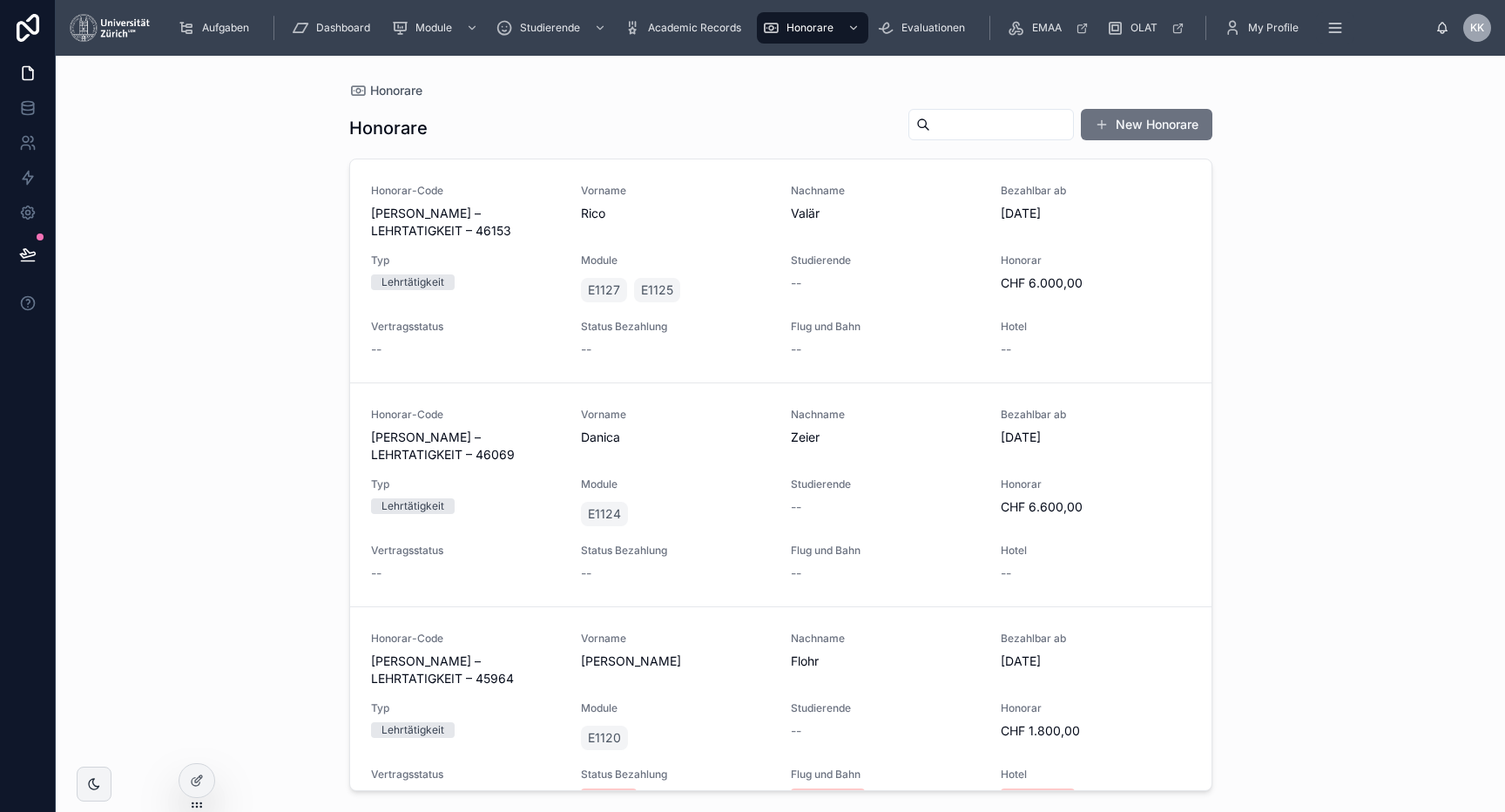
click at [1008, 120] on input "text" at bounding box center [1001, 124] width 142 height 24
type input "*******"
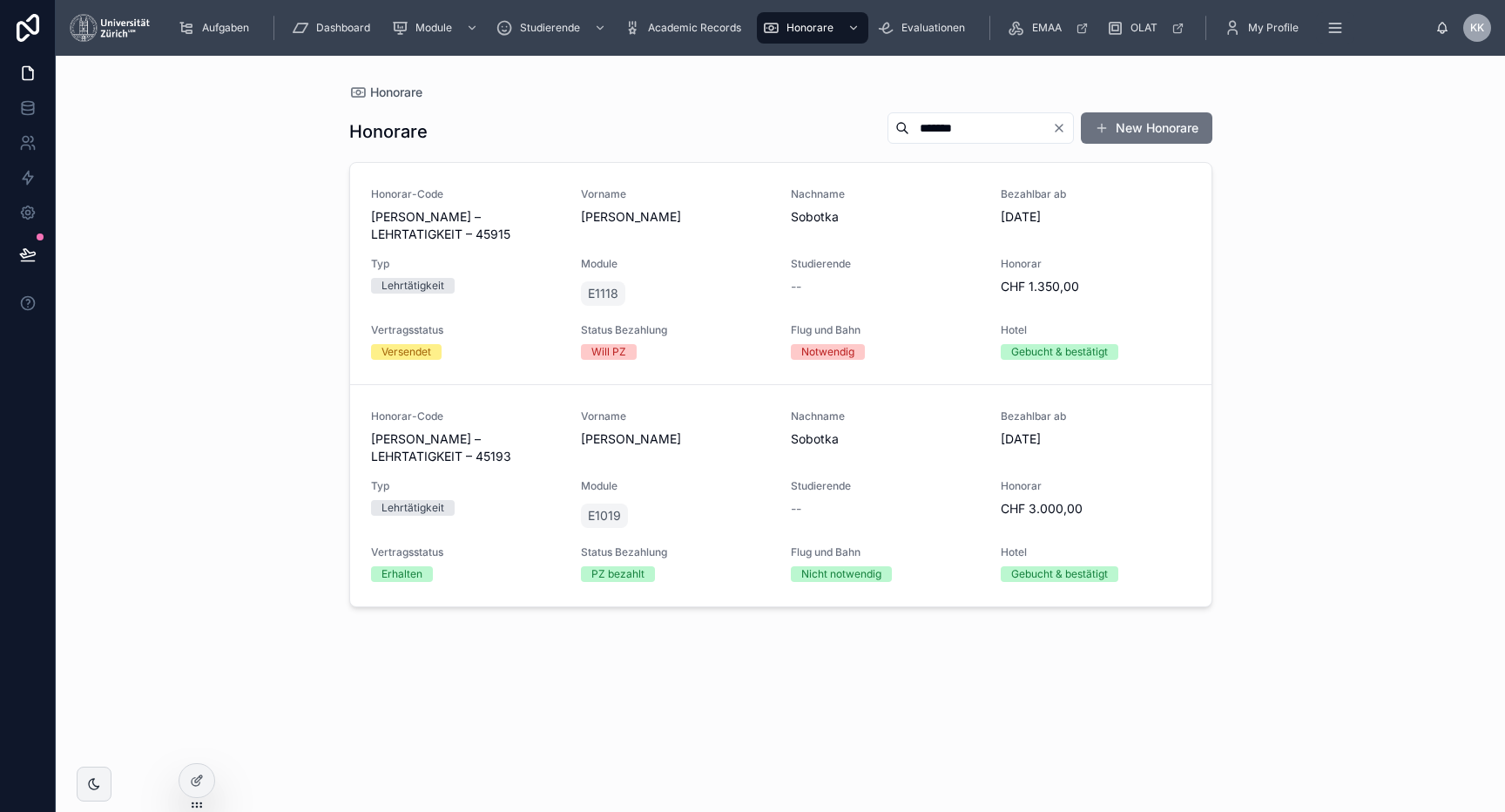
click at [887, 329] on span "Flug und Bahn" at bounding box center [885, 330] width 189 height 14
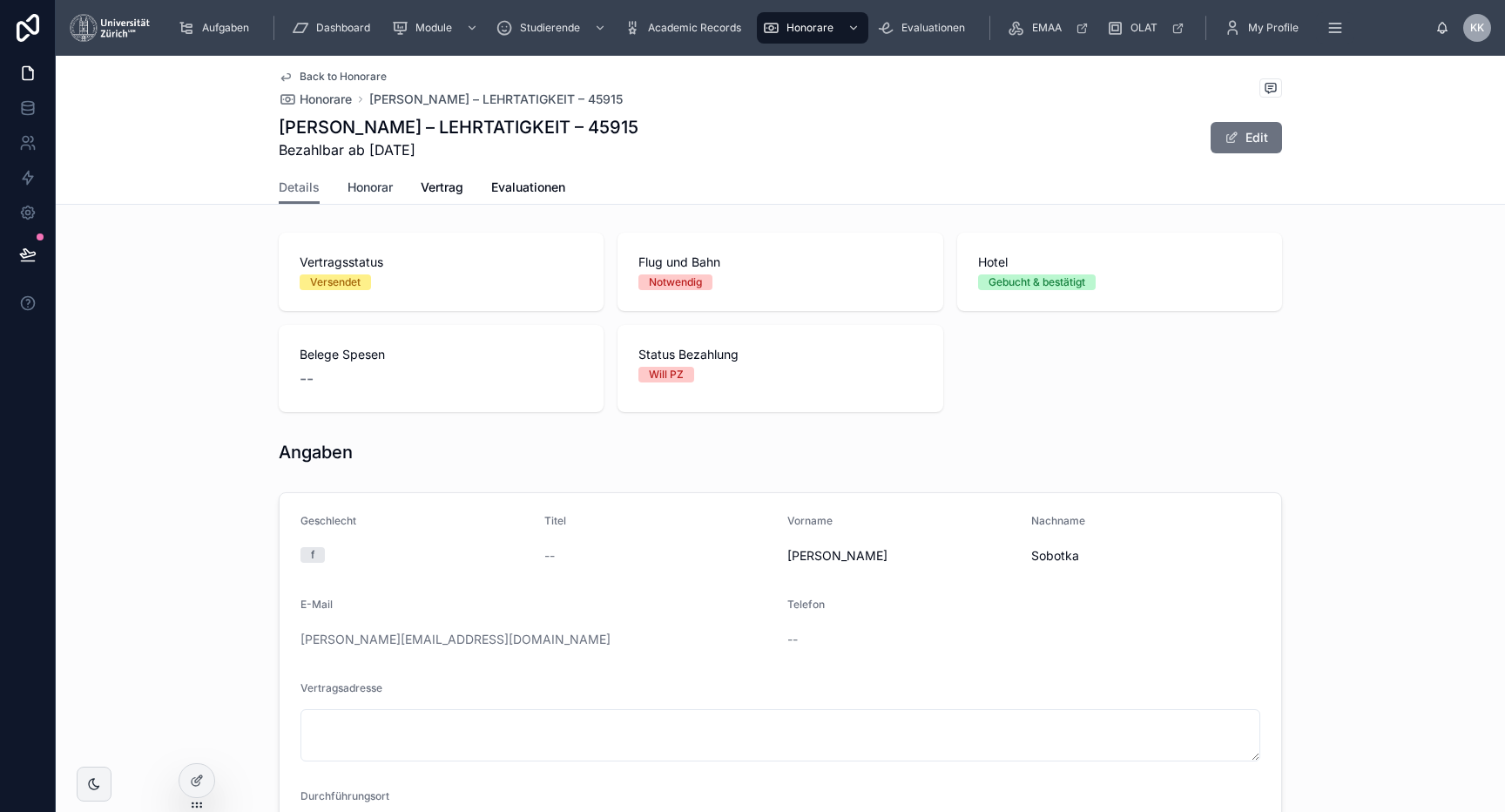
click at [392, 179] on span "Honorar" at bounding box center [370, 187] width 45 height 18
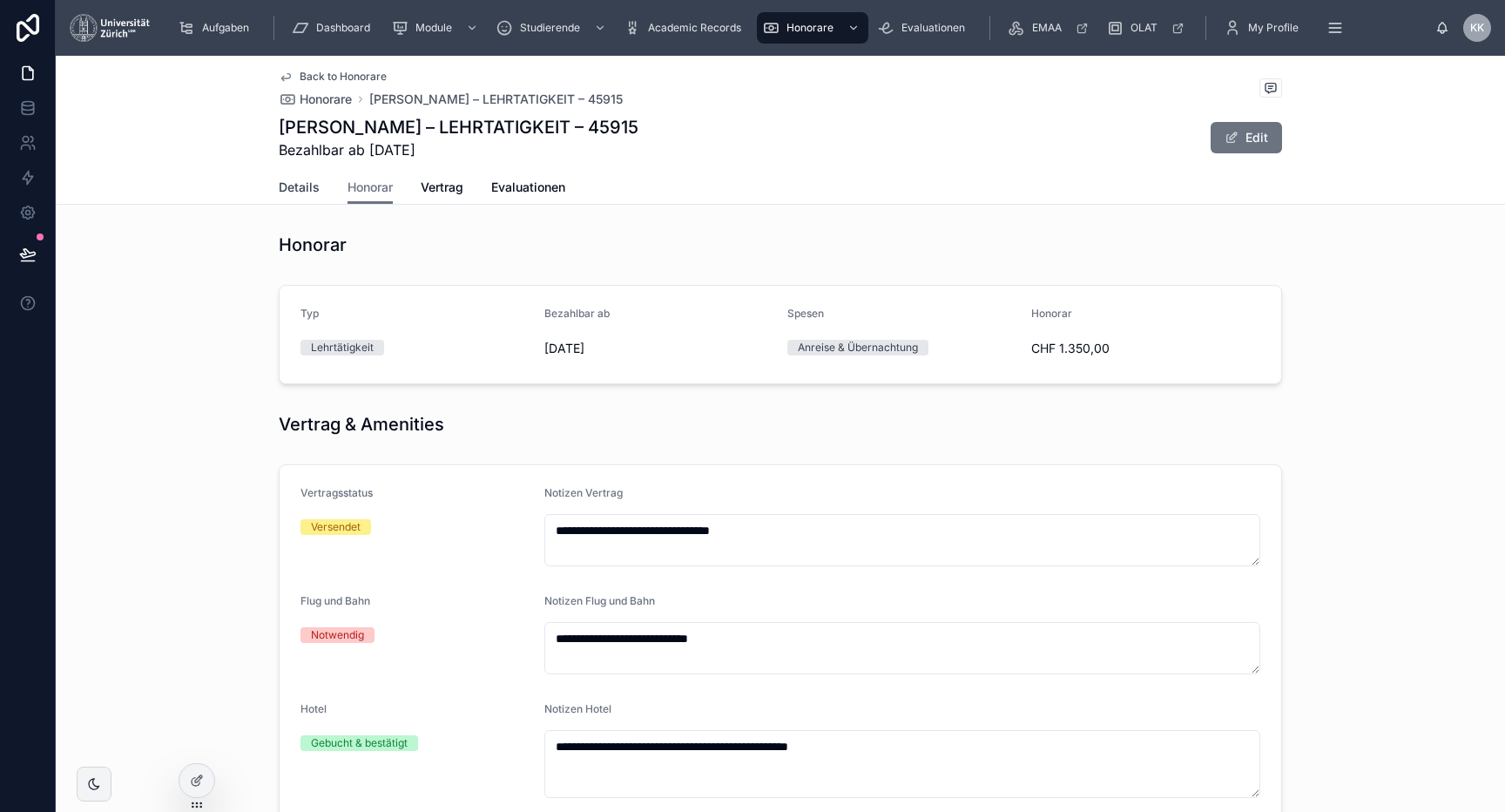
click at [311, 190] on span "Details" at bounding box center [300, 187] width 41 height 18
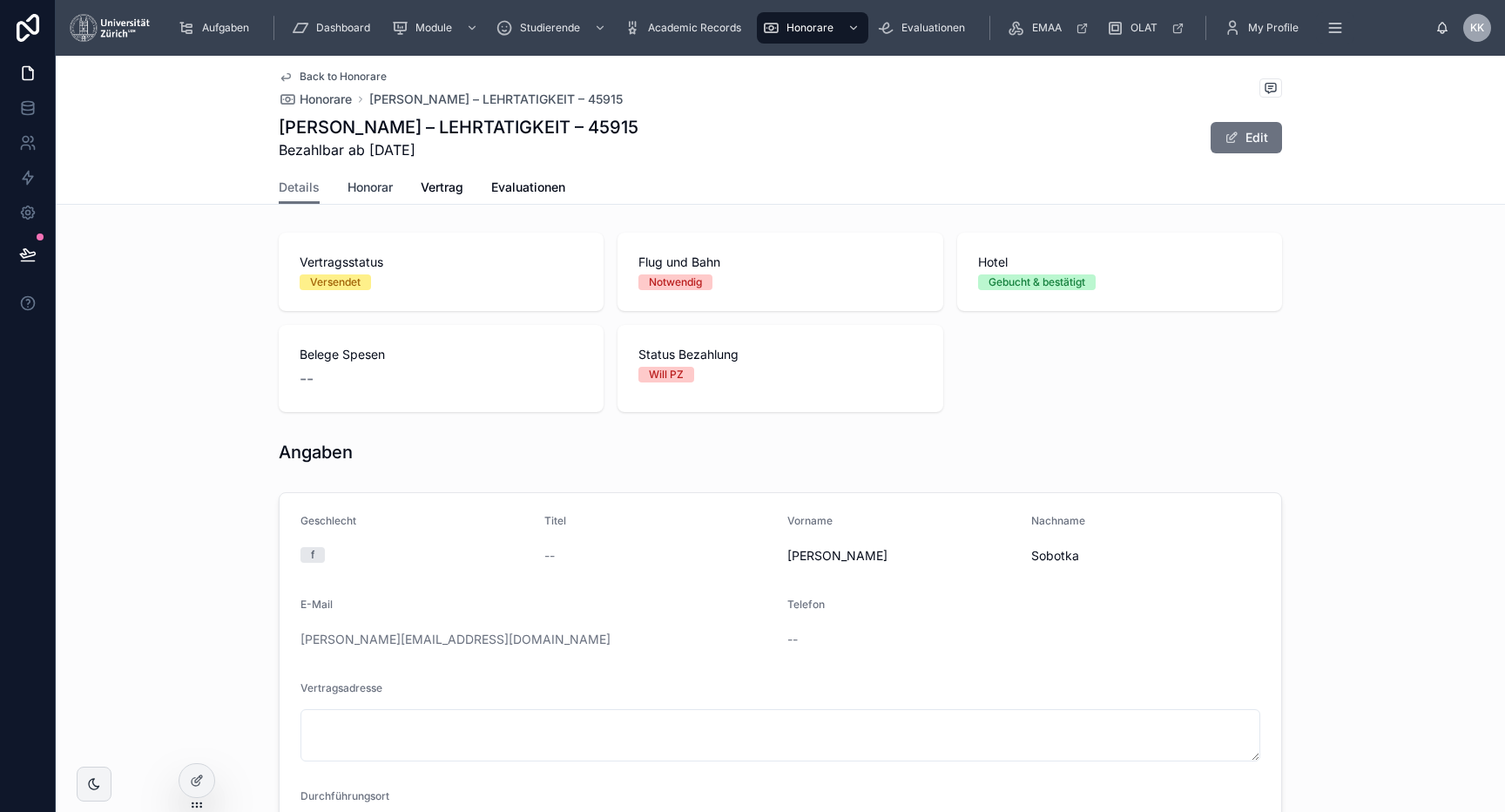
click at [353, 198] on link "Honorar" at bounding box center [370, 189] width 45 height 35
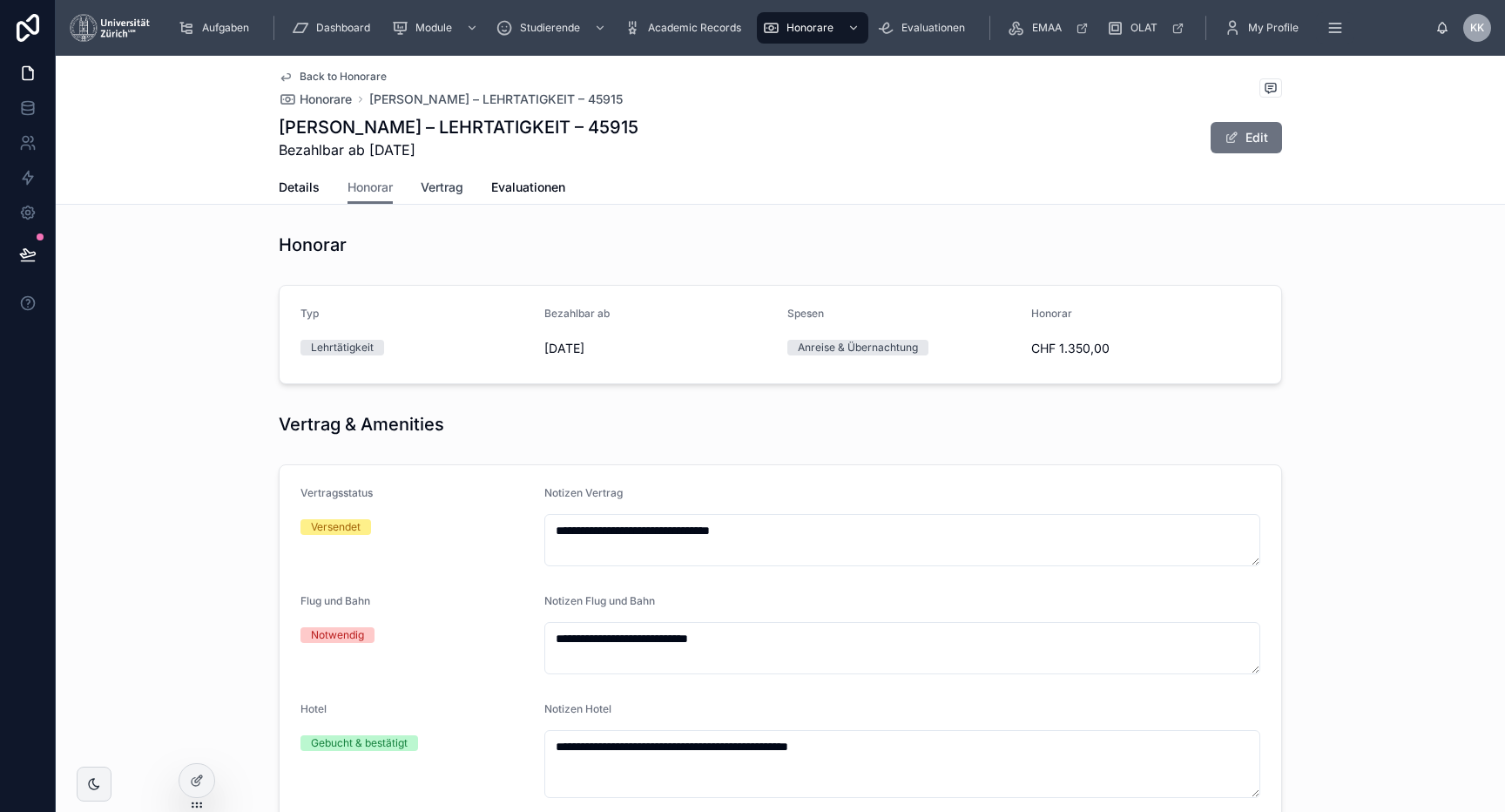
click at [452, 176] on link "Vertrag" at bounding box center [442, 189] width 43 height 35
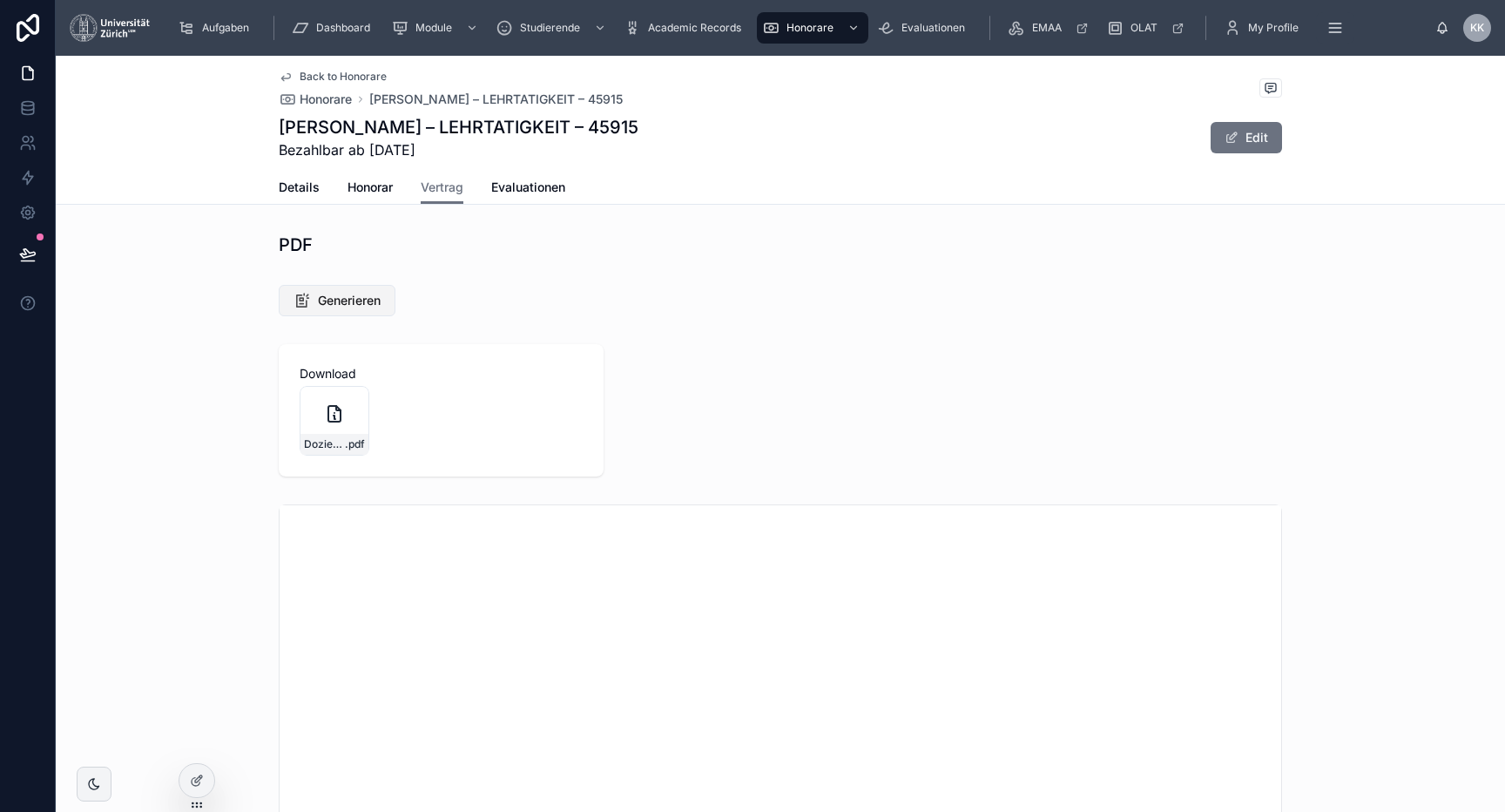
click at [362, 296] on span "Generieren" at bounding box center [349, 301] width 62 height 18
click at [359, 401] on icon at bounding box center [354, 400] width 14 height 14
